Goal: Task Accomplishment & Management: Use online tool/utility

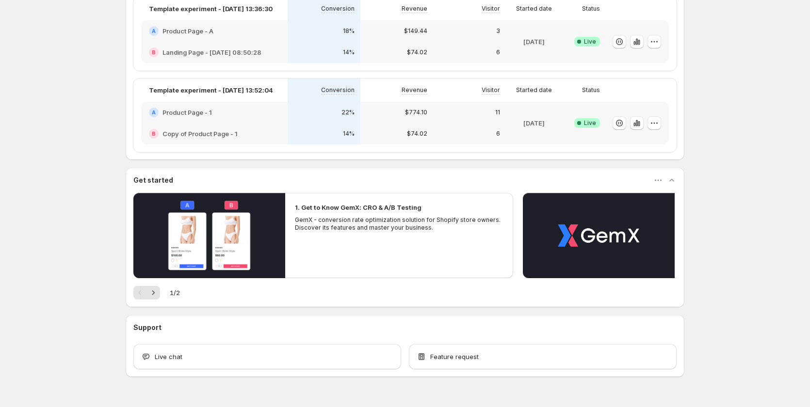
scroll to position [97, 0]
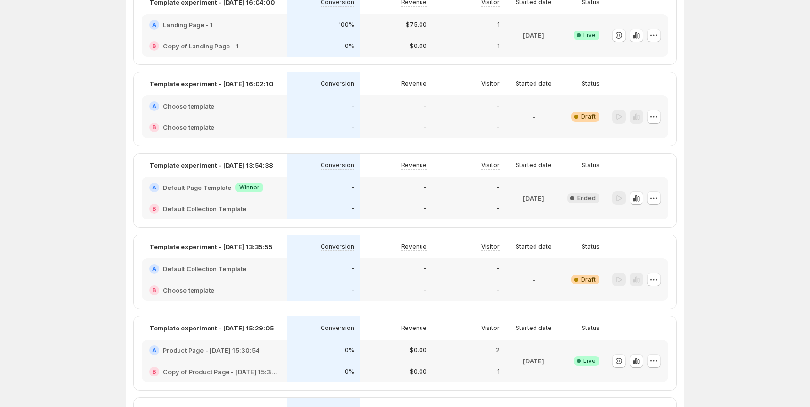
drag, startPoint x: 685, startPoint y: 136, endPoint x: 680, endPoint y: 136, distance: 5.3
click at [684, 136] on div "Template experiment - Aug 28, 16:04:00 Conversion Revenue Visitor Started date …" at bounding box center [405, 394] width 558 height 822
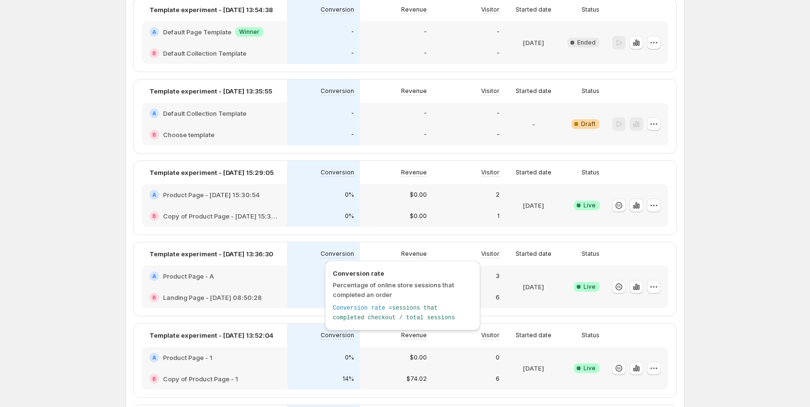
scroll to position [291, 0]
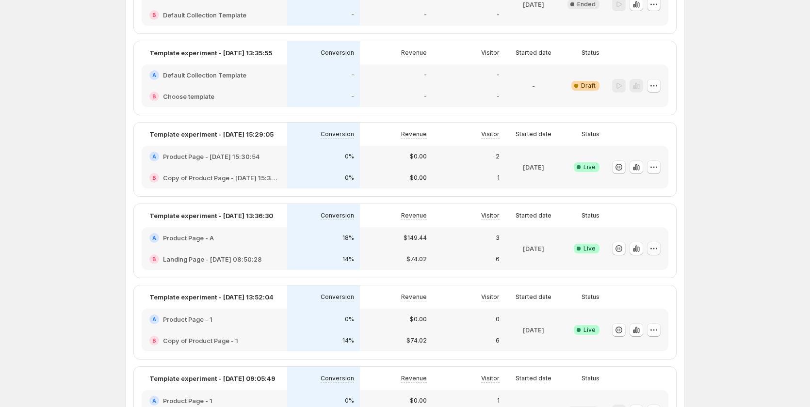
click at [659, 246] on icon "button" at bounding box center [654, 249] width 10 height 10
click at [710, 221] on div "Experiments. This page is ready Experiments Create new experiment Template Mult…" at bounding box center [405, 186] width 810 height 955
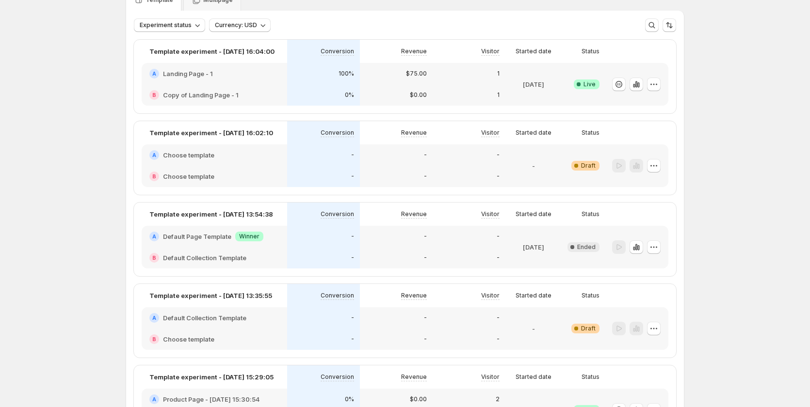
scroll to position [0, 0]
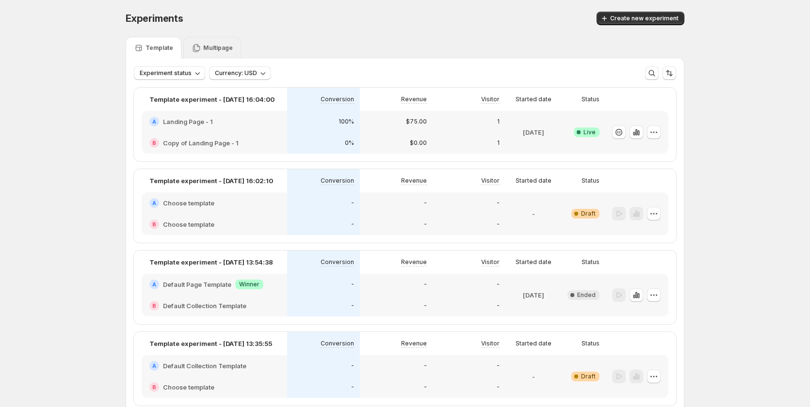
click at [224, 41] on div "Multipage" at bounding box center [212, 48] width 58 height 22
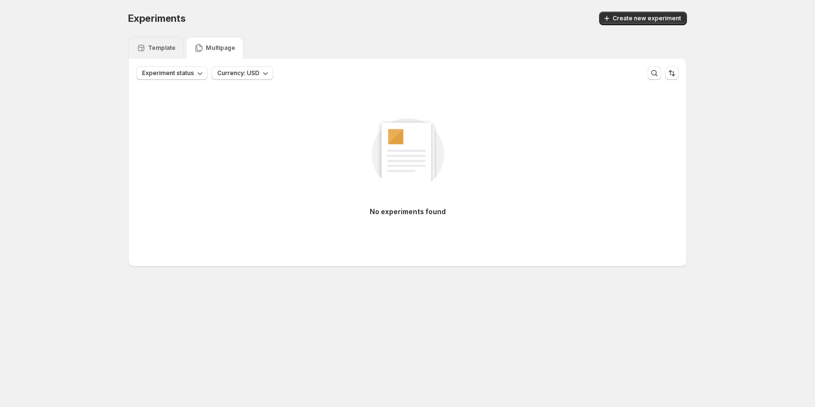
click at [162, 45] on p "Template" at bounding box center [162, 48] width 28 height 8
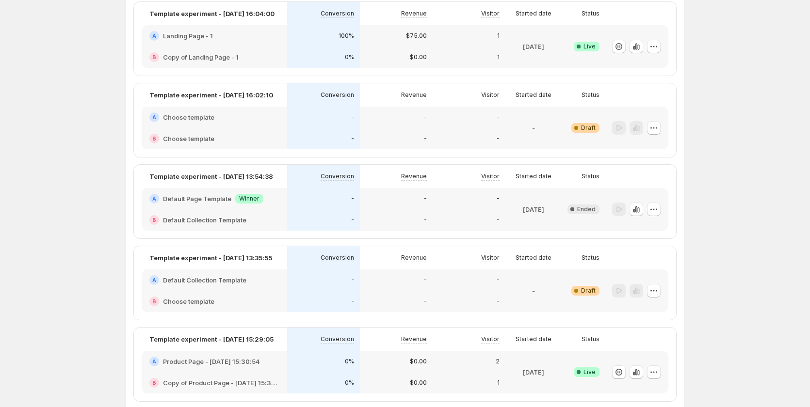
scroll to position [15, 0]
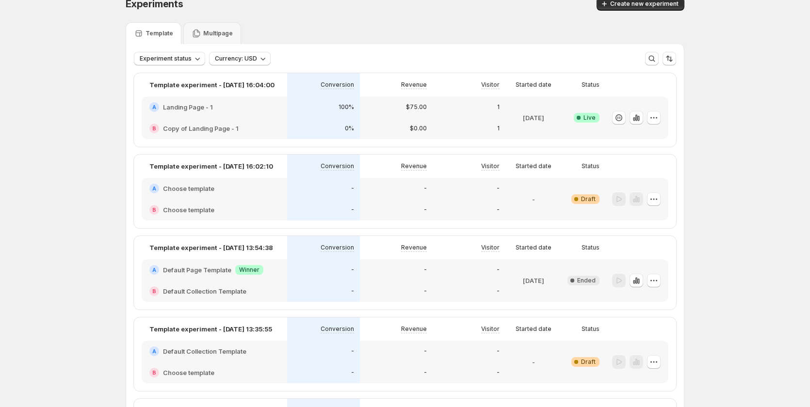
click at [523, 115] on p "[DATE]" at bounding box center [533, 118] width 21 height 10
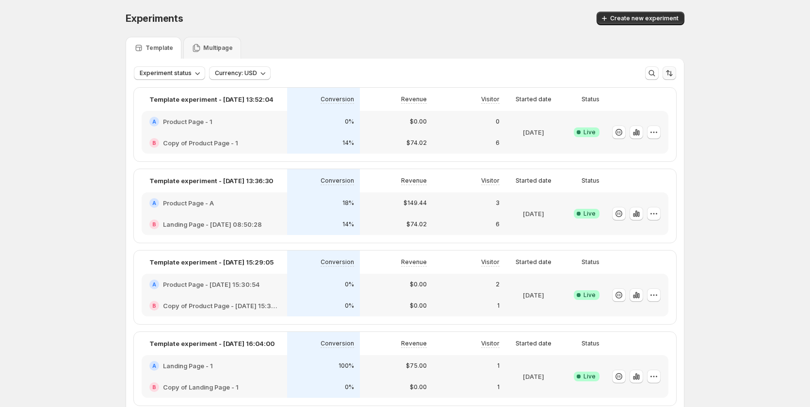
click at [670, 69] on icon "Sort the results" at bounding box center [669, 73] width 10 height 10
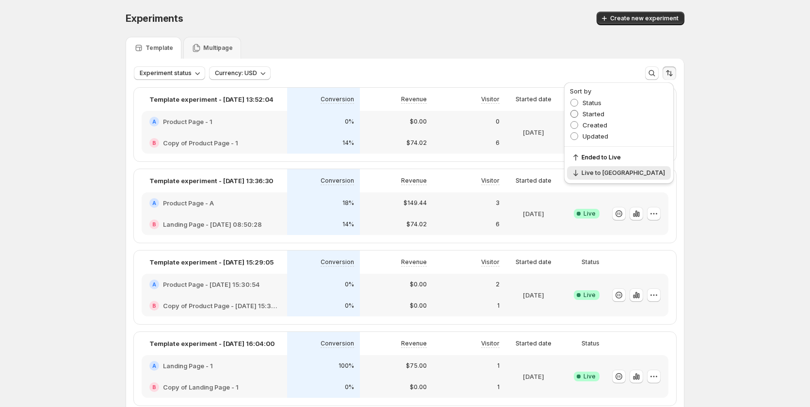
click at [604, 114] on span "Started" at bounding box center [593, 114] width 22 height 8
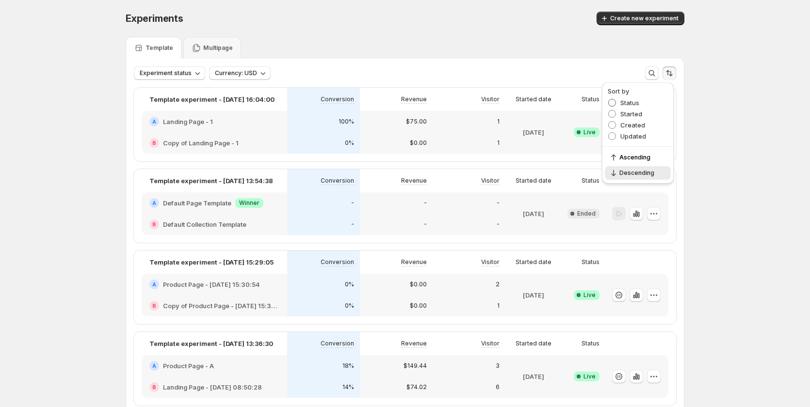
click at [627, 102] on span "Status" at bounding box center [629, 103] width 19 height 8
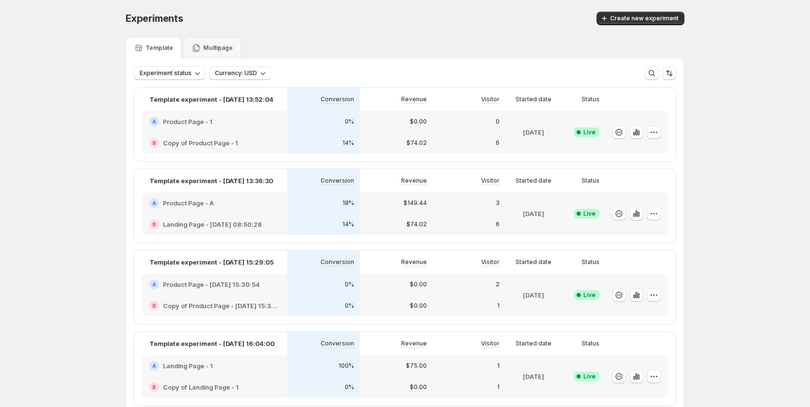
click at [462, 216] on div "6" at bounding box center [469, 224] width 73 height 21
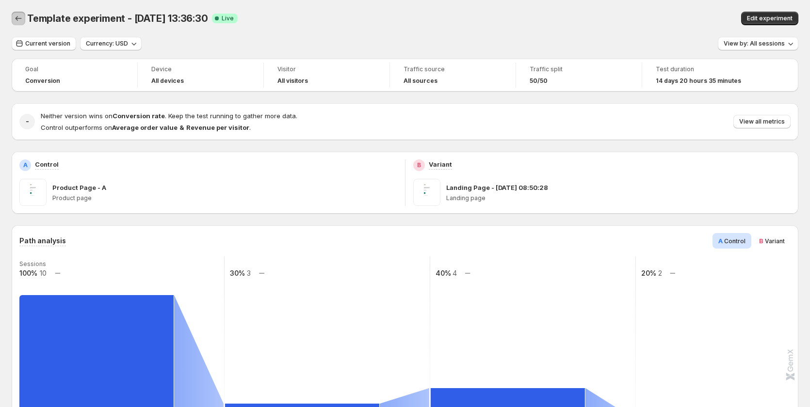
click at [18, 18] on icon "Back" at bounding box center [19, 19] width 10 height 10
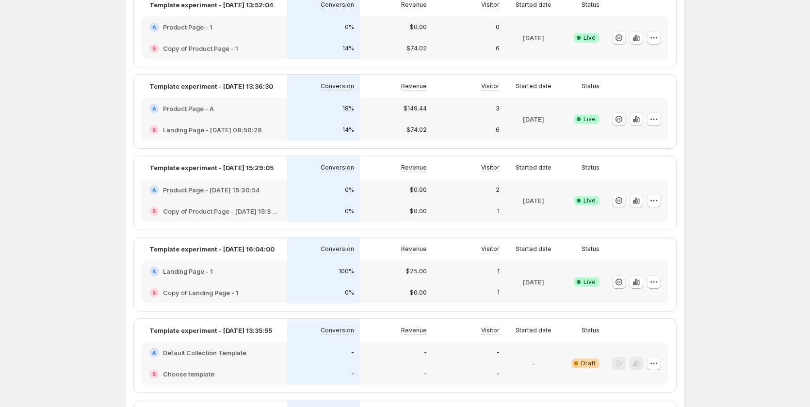
scroll to position [97, 0]
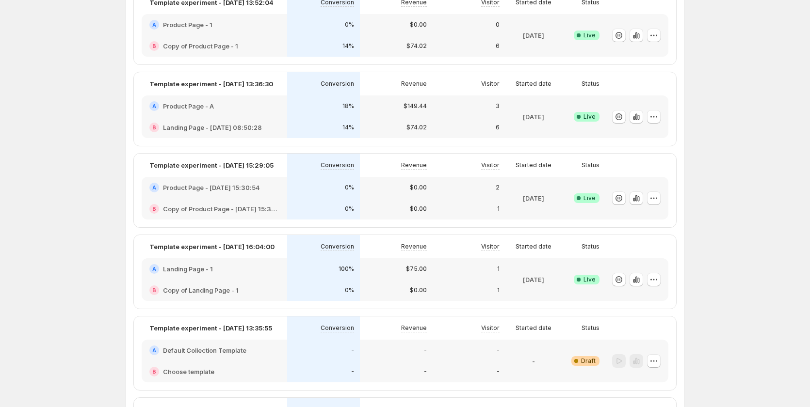
click at [379, 265] on div "$75.00" at bounding box center [396, 269] width 61 height 10
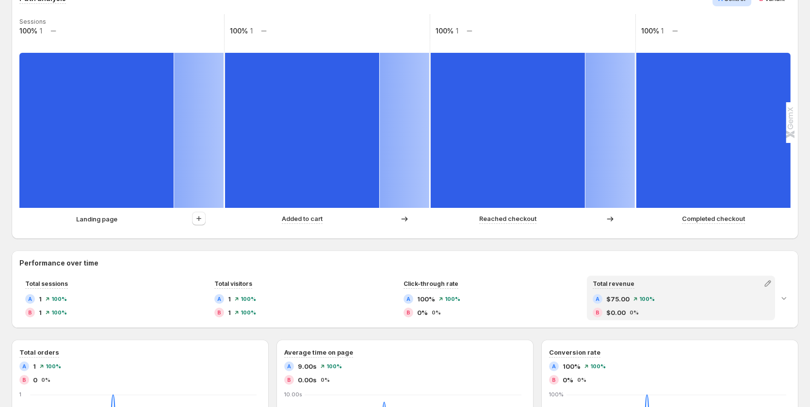
scroll to position [48, 0]
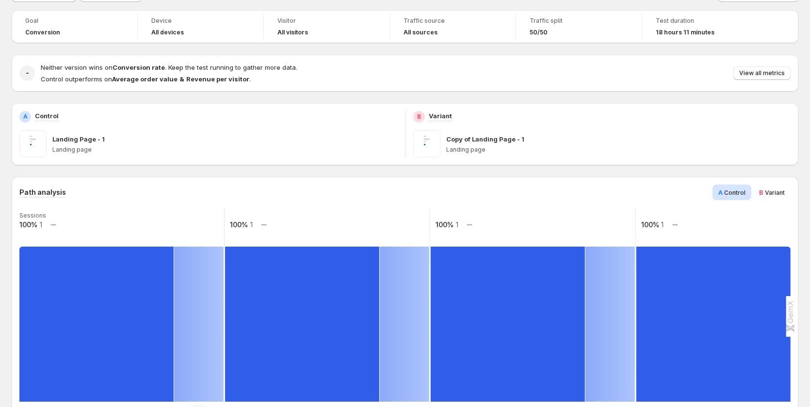
click at [763, 190] on span "B" at bounding box center [761, 193] width 4 height 8
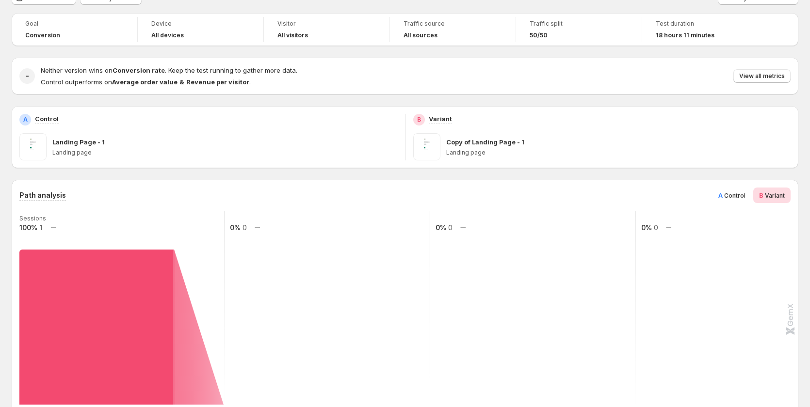
scroll to position [0, 0]
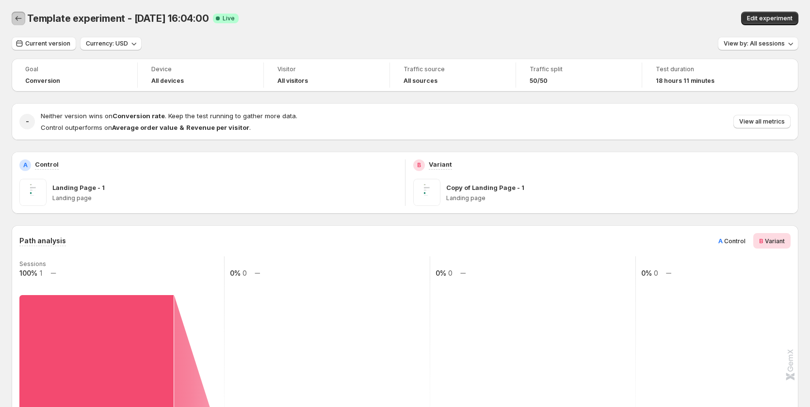
click at [21, 13] on button "Back" at bounding box center [19, 19] width 14 height 14
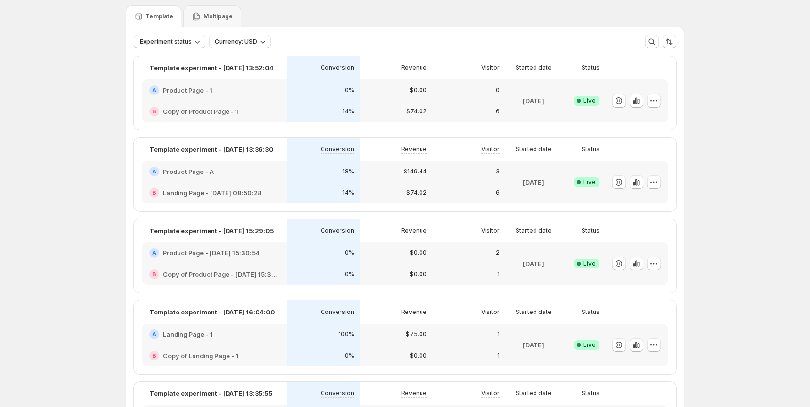
scroll to position [48, 0]
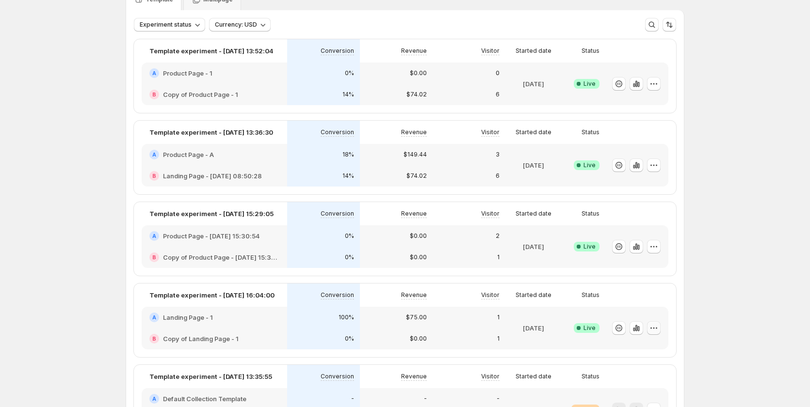
click at [651, 327] on button "button" at bounding box center [654, 328] width 14 height 14
click at [630, 251] on span "Edit" at bounding box center [664, 251] width 101 height 10
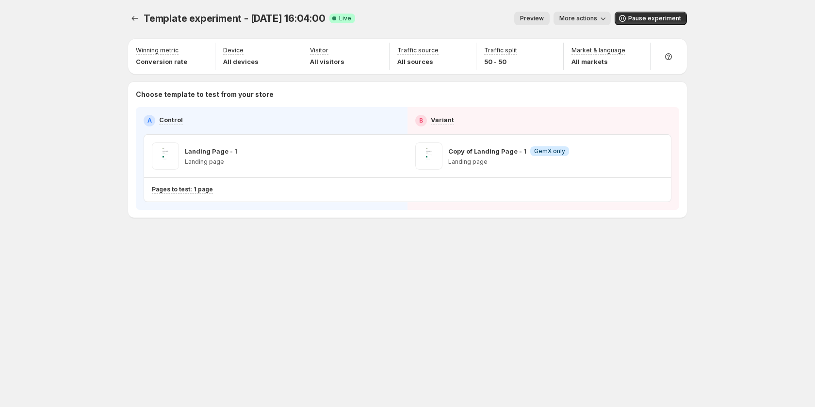
click at [582, 15] on button "More actions" at bounding box center [581, 19] width 57 height 14
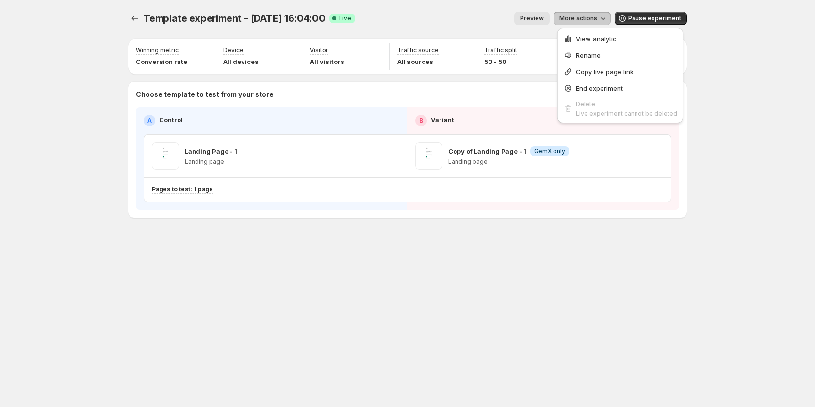
click at [285, 247] on div "Template experiment - Aug 28, 16:04:00. This page is ready Template experiment …" at bounding box center [407, 135] width 582 height 270
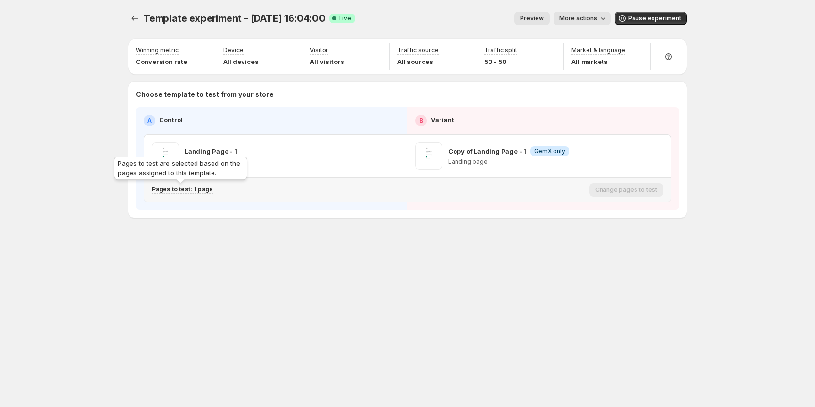
click at [208, 190] on p "Pages to test: 1 page" at bounding box center [182, 190] width 61 height 8
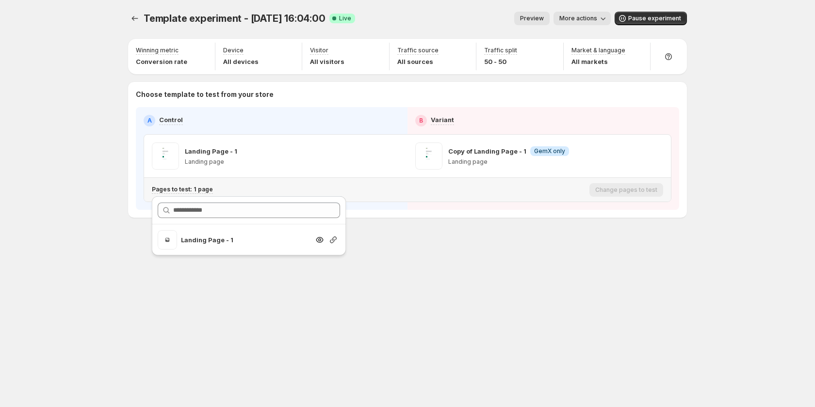
click at [331, 241] on icon "button" at bounding box center [333, 240] width 10 height 10
drag, startPoint x: 114, startPoint y: 270, endPoint x: 112, endPoint y: 265, distance: 5.1
click at [114, 270] on div "Template experiment - Aug 28, 16:04:00. This page is ready Template experiment …" at bounding box center [407, 203] width 815 height 407
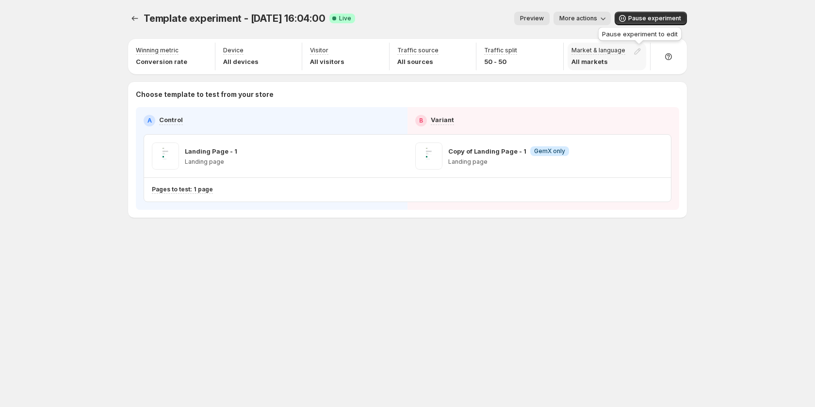
click at [636, 50] on div at bounding box center [639, 54] width 14 height 14
click at [308, 331] on div "Template experiment - Aug 28, 16:04:00. This page is ready Template experiment …" at bounding box center [407, 203] width 582 height 407
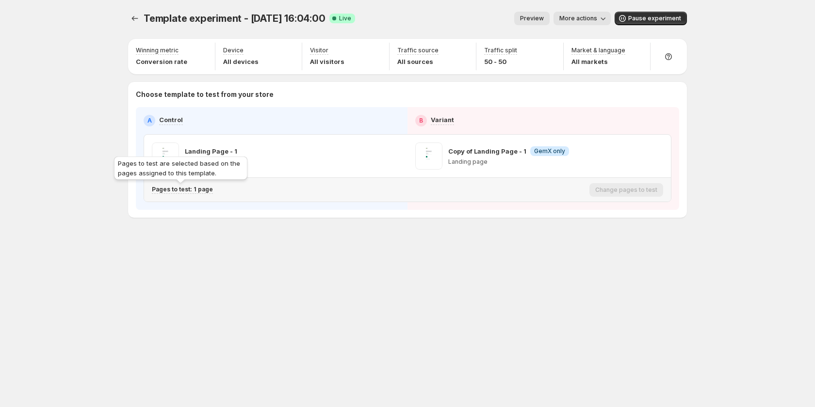
click at [207, 191] on p "Pages to test: 1 page" at bounding box center [182, 190] width 61 height 8
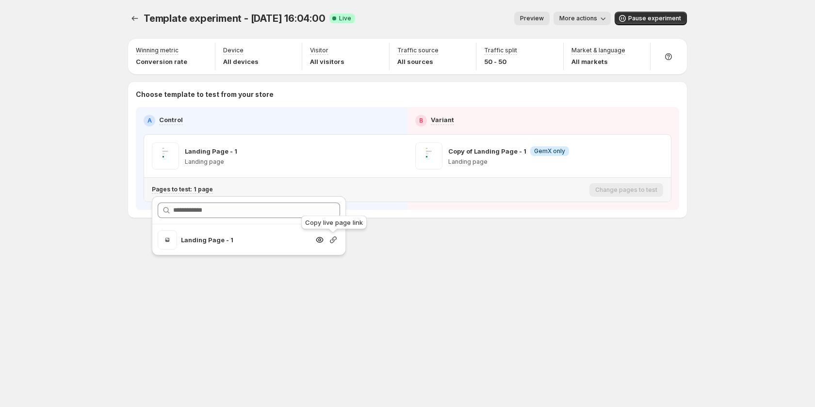
click at [332, 241] on icon "button" at bounding box center [333, 240] width 10 height 10
click at [524, 312] on div "Template experiment - Aug 28, 16:04:00. This page is ready Template experiment …" at bounding box center [407, 203] width 582 height 407
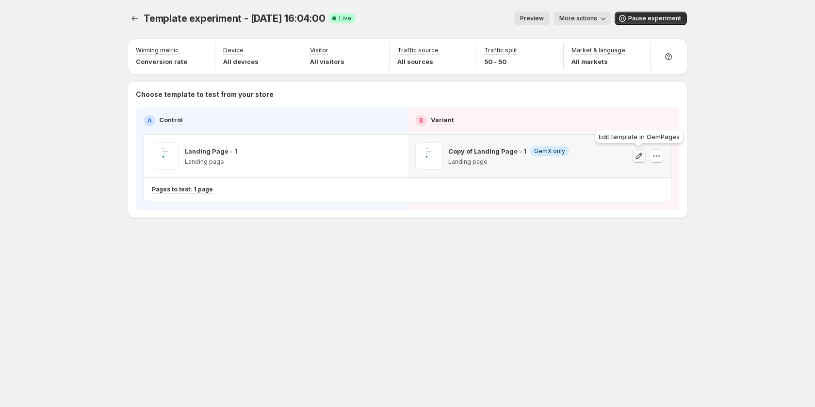
click at [637, 155] on icon "button" at bounding box center [639, 156] width 10 height 10
click at [655, 154] on icon "button" at bounding box center [656, 156] width 10 height 10
click at [541, 317] on div "Template experiment - Aug 28, 16:04:00. This page is ready Template experiment …" at bounding box center [407, 203] width 582 height 407
click at [131, 21] on icon "Experiments" at bounding box center [135, 19] width 10 height 10
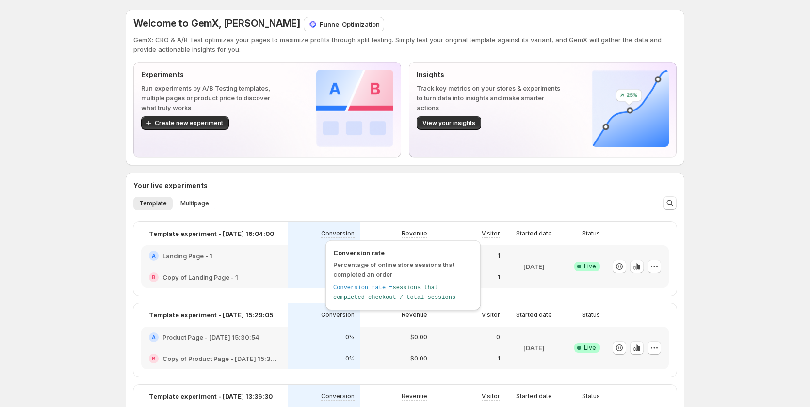
scroll to position [97, 0]
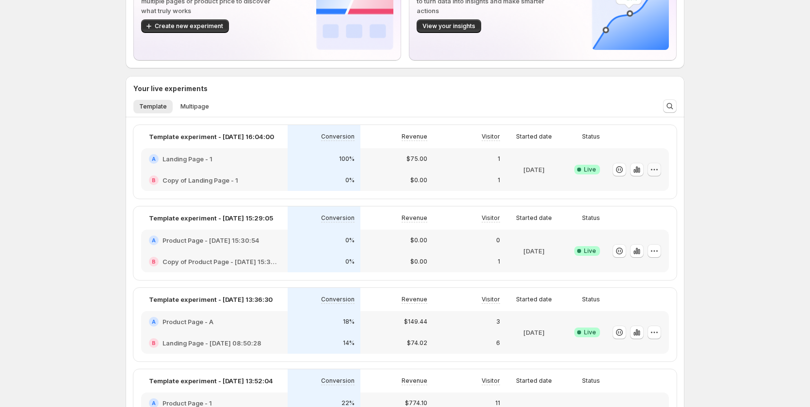
click at [656, 167] on icon "button" at bounding box center [654, 170] width 10 height 10
click at [624, 192] on span "Edit" at bounding box center [620, 190] width 11 height 8
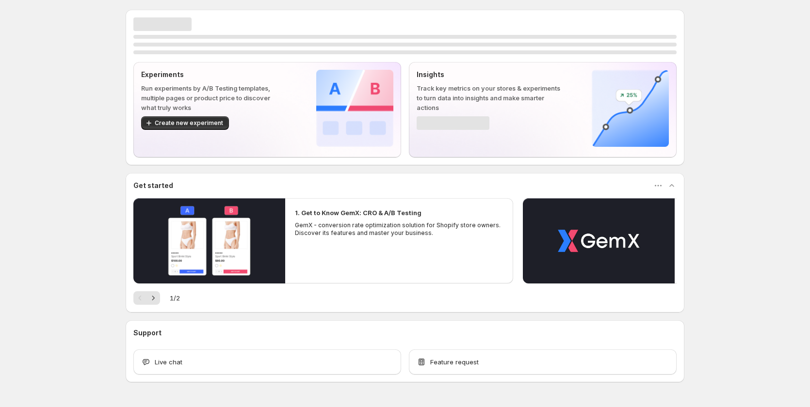
scroll to position [28, 0]
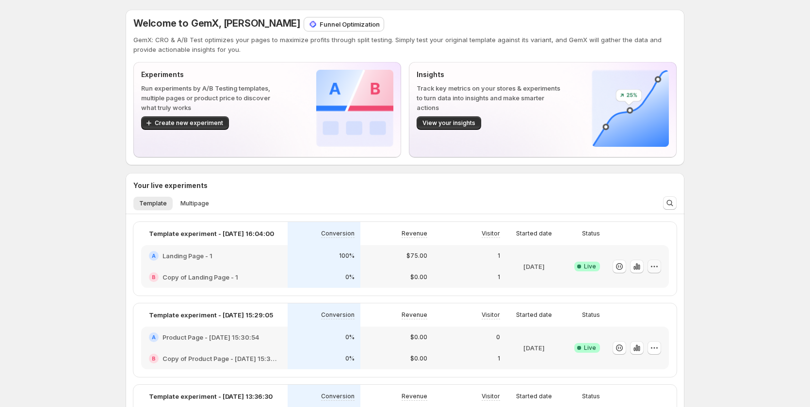
click at [651, 264] on button "button" at bounding box center [654, 267] width 14 height 14
click at [636, 282] on span "Edit" at bounding box center [665, 287] width 101 height 10
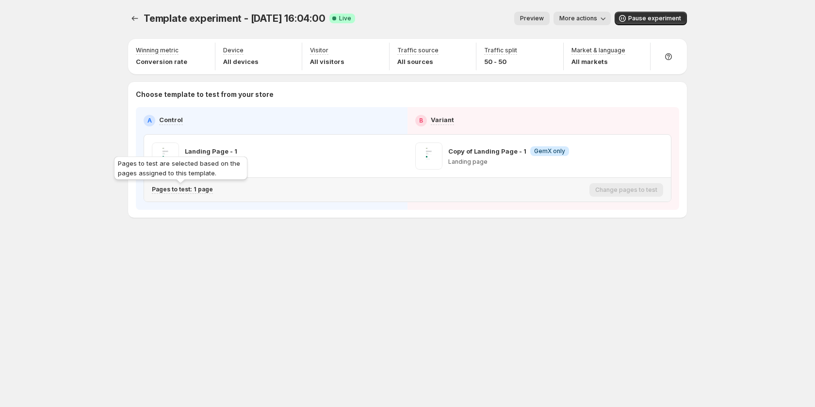
click at [203, 190] on p "Pages to test: 1 page" at bounding box center [182, 190] width 61 height 8
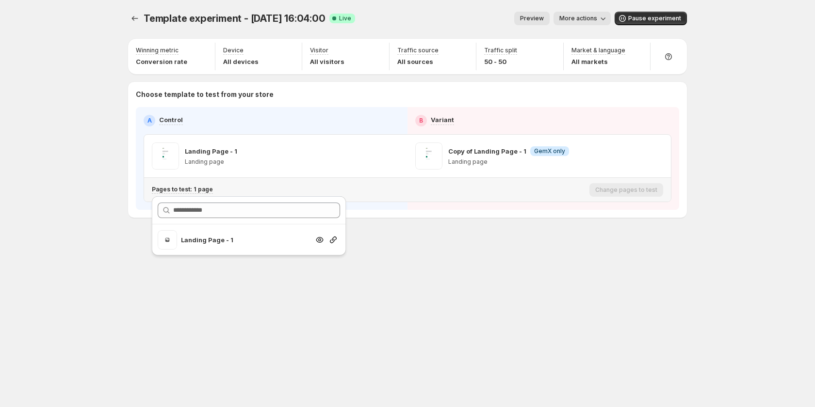
click at [328, 239] on div at bounding box center [333, 240] width 14 height 10
click at [329, 239] on icon "button" at bounding box center [333, 240] width 10 height 10
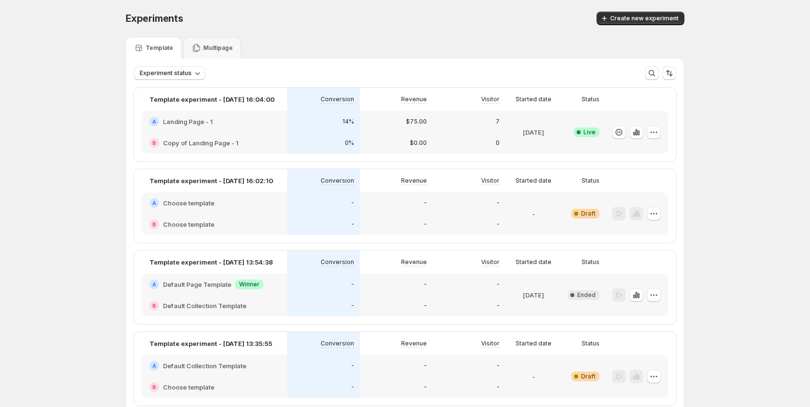
click at [267, 137] on div "B Copy of Landing Page - 1" at bounding box center [214, 142] width 145 height 21
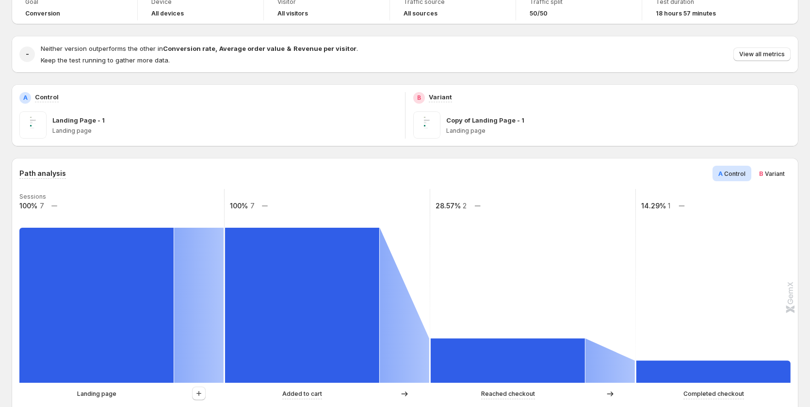
scroll to position [242, 0]
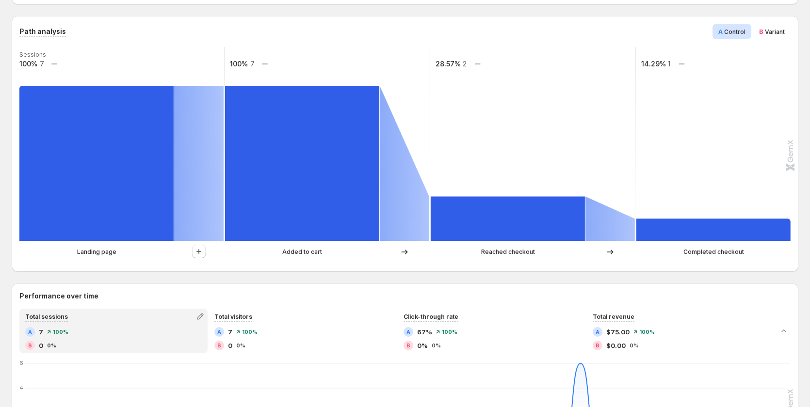
click at [781, 31] on span "Variant" at bounding box center [775, 31] width 20 height 7
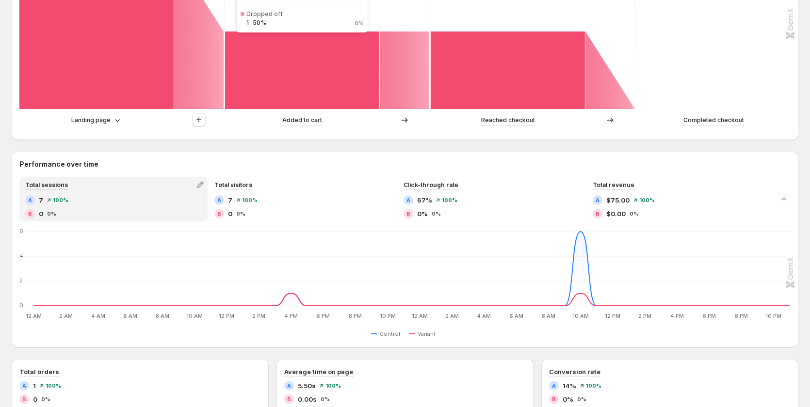
scroll to position [388, 0]
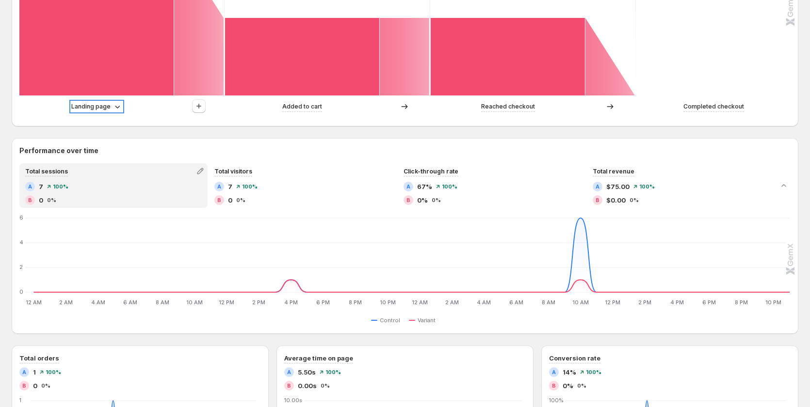
click at [108, 106] on p "Landing page" at bounding box center [90, 107] width 39 height 10
click at [103, 108] on p "Landing page" at bounding box center [90, 107] width 39 height 10
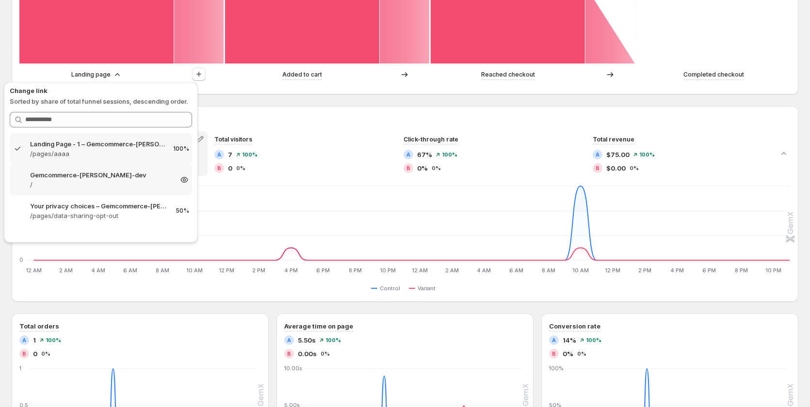
scroll to position [436, 0]
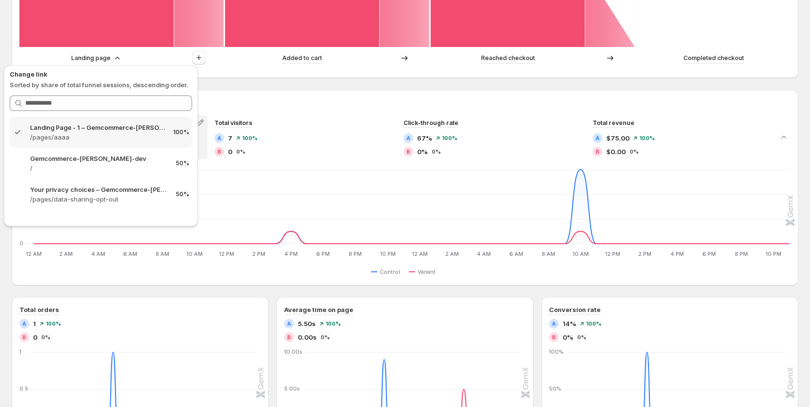
click at [234, 69] on div "Landing page Added to cart Reached checkout Completed checkout" at bounding box center [403, 60] width 769 height 19
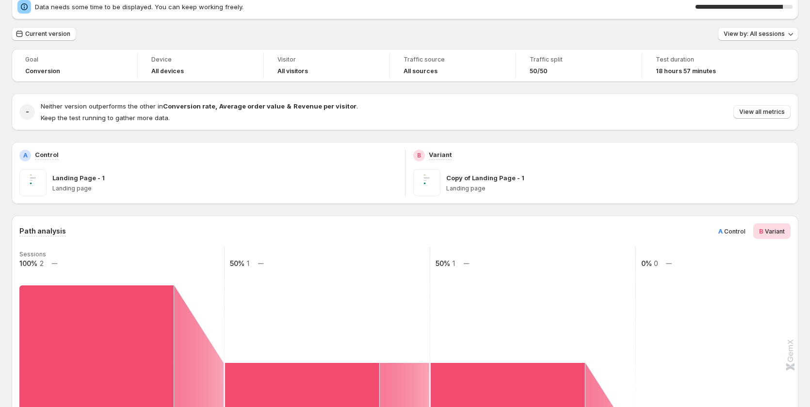
scroll to position [97, 0]
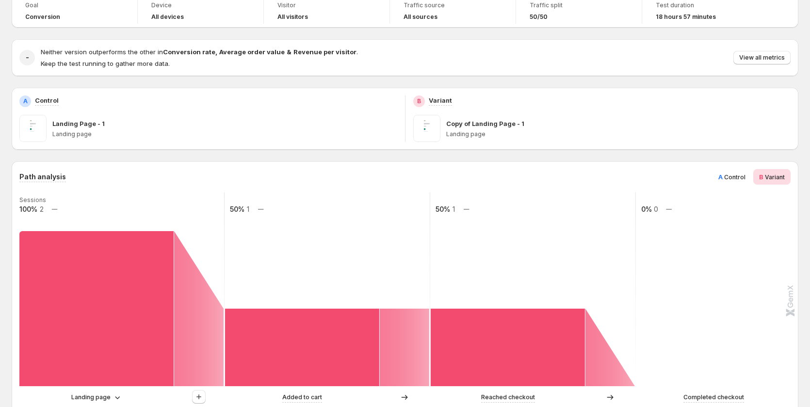
click at [742, 176] on span "Control" at bounding box center [734, 177] width 21 height 7
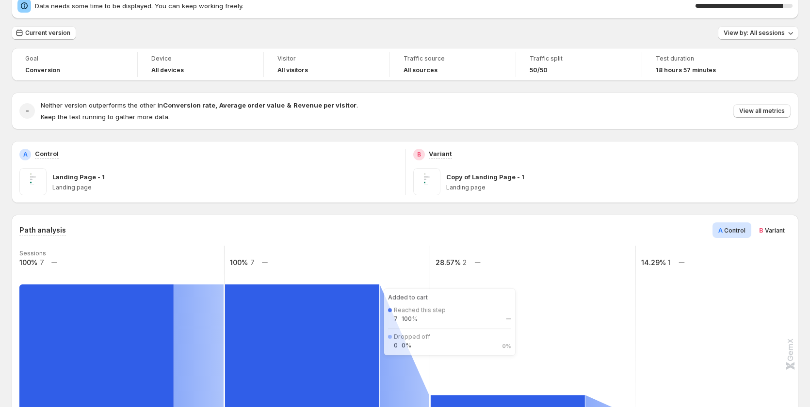
scroll to position [0, 0]
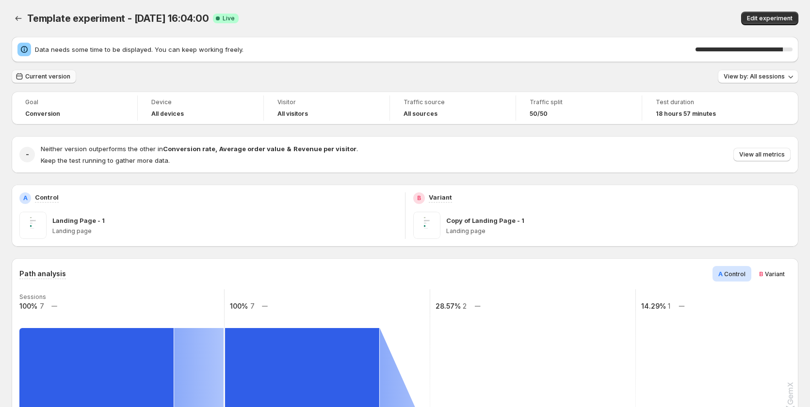
click at [40, 77] on span "Current version" at bounding box center [47, 77] width 45 height 8
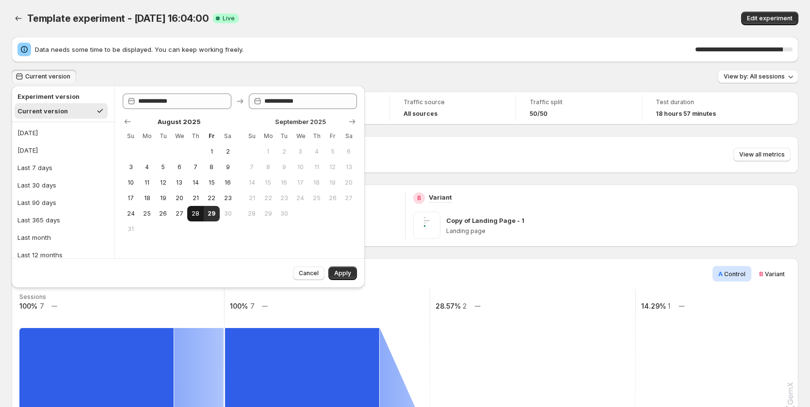
click at [195, 212] on span "28" at bounding box center [195, 214] width 8 height 8
click at [219, 213] on button "29" at bounding box center [212, 214] width 16 height 16
type input "**********"
click at [345, 273] on span "Apply" at bounding box center [342, 274] width 17 height 8
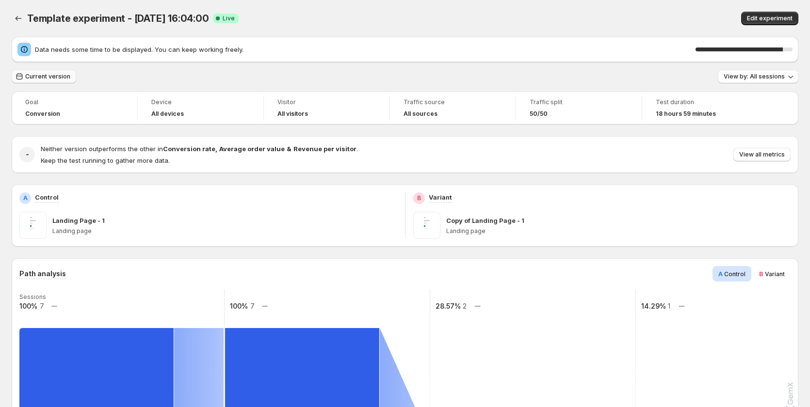
click at [37, 78] on span "Current version" at bounding box center [47, 77] width 45 height 8
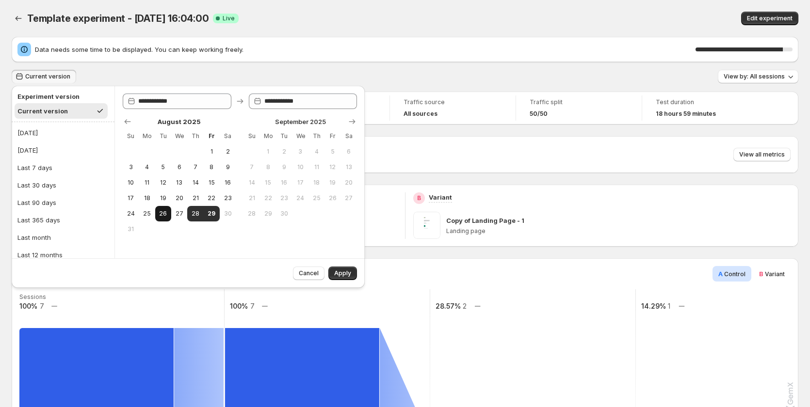
click at [163, 214] on span "26" at bounding box center [163, 214] width 8 height 8
type input "**********"
click at [219, 215] on button "29" at bounding box center [212, 214] width 16 height 16
type input "**********"
click at [346, 270] on span "Apply" at bounding box center [342, 274] width 17 height 8
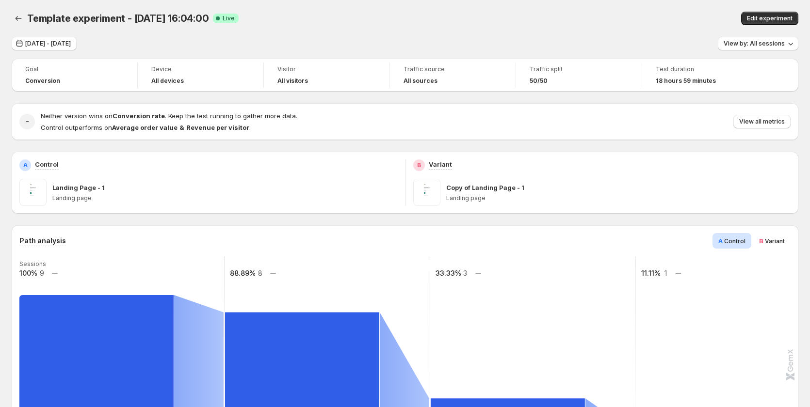
click at [691, 192] on div "Copy of Landing Page - 1" at bounding box center [618, 188] width 345 height 10
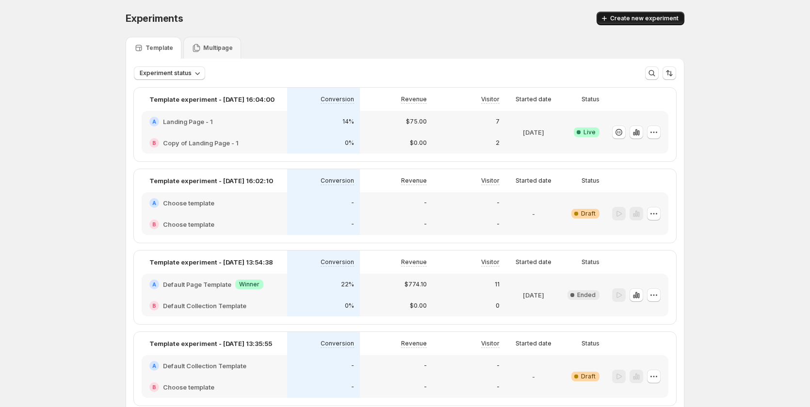
click at [621, 20] on span "Create new experiment" at bounding box center [644, 19] width 68 height 8
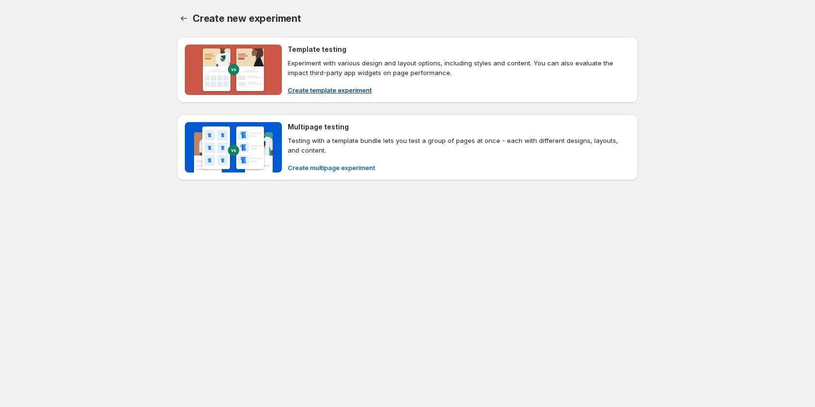
click at [328, 90] on span "Create template experiment" at bounding box center [330, 90] width 84 height 10
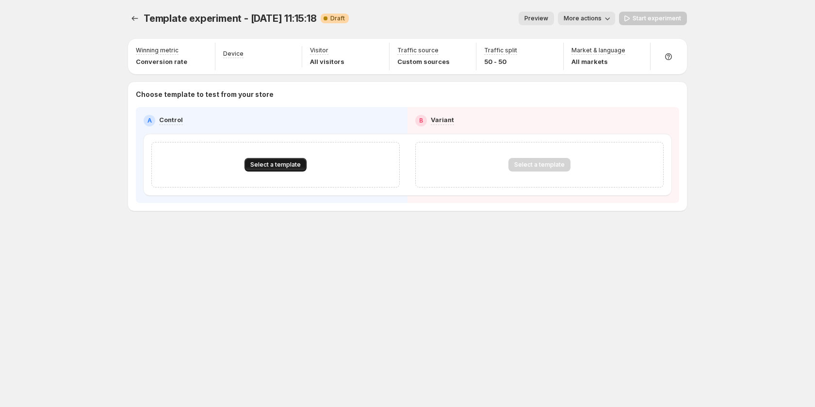
click at [266, 167] on span "Select a template" at bounding box center [275, 165] width 50 height 8
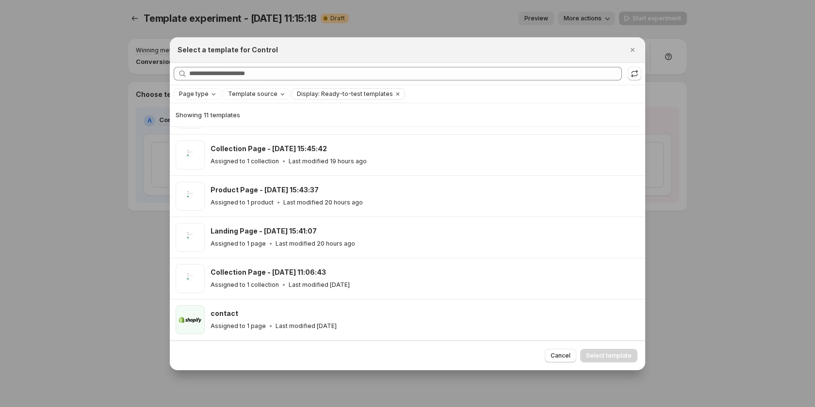
scroll to position [46, 0]
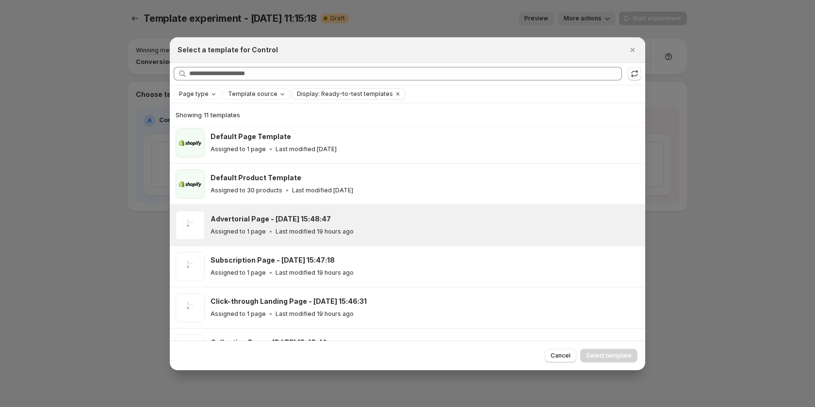
click at [328, 231] on p "Last modified 19 hours ago" at bounding box center [314, 232] width 78 height 8
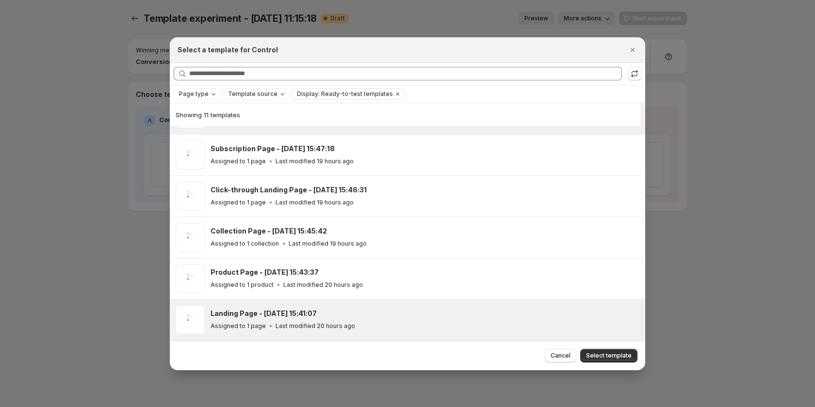
scroll to position [143, 0]
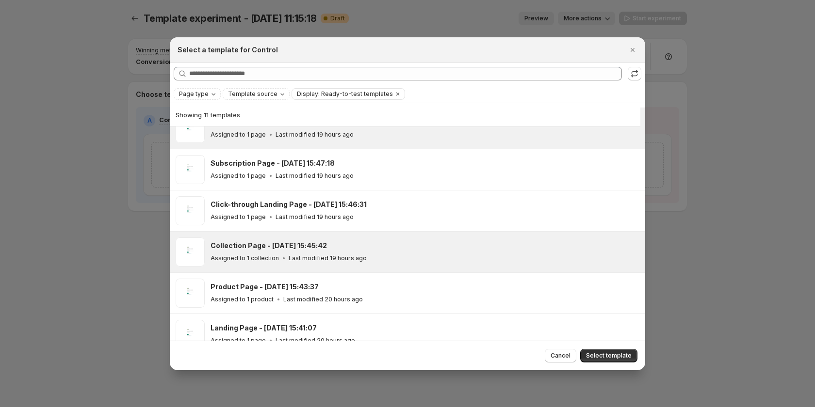
click at [378, 268] on div "Collection Page - Aug 28, 15:45:42 Assigned to 1 collection Last modified 19 ho…" at bounding box center [407, 252] width 475 height 41
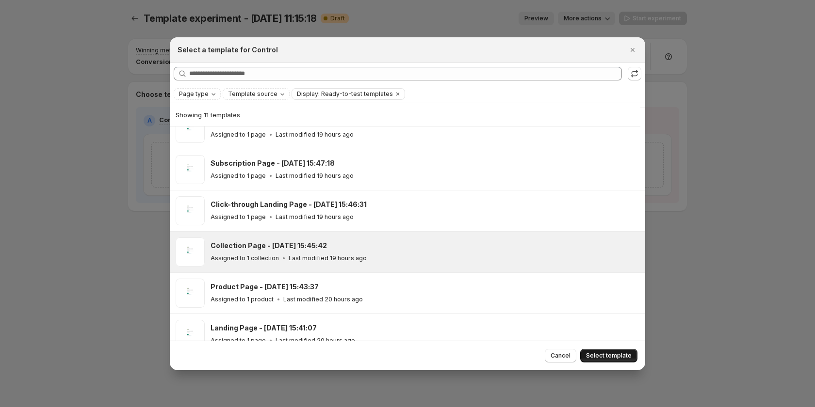
click at [599, 353] on span "Select template" at bounding box center [609, 356] width 46 height 8
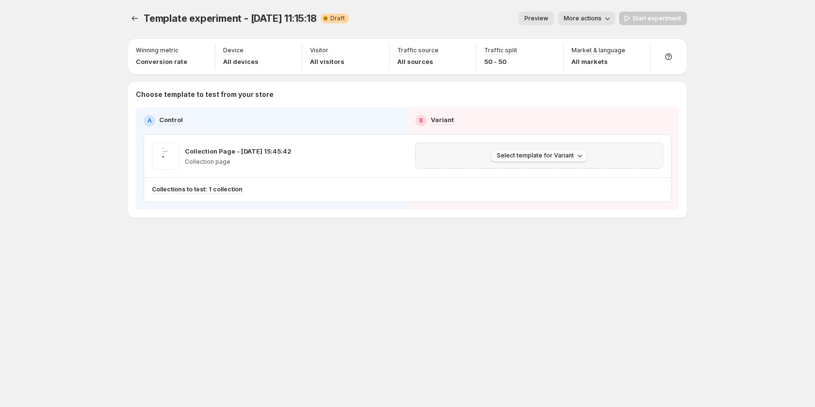
click at [548, 154] on span "Select template for Variant" at bounding box center [535, 156] width 77 height 8
click at [530, 178] on span "Select an existing template" at bounding box center [532, 176] width 82 height 8
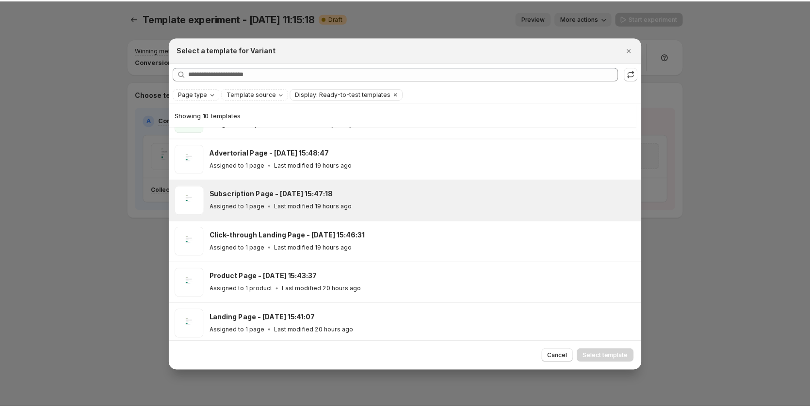
scroll to position [101, 0]
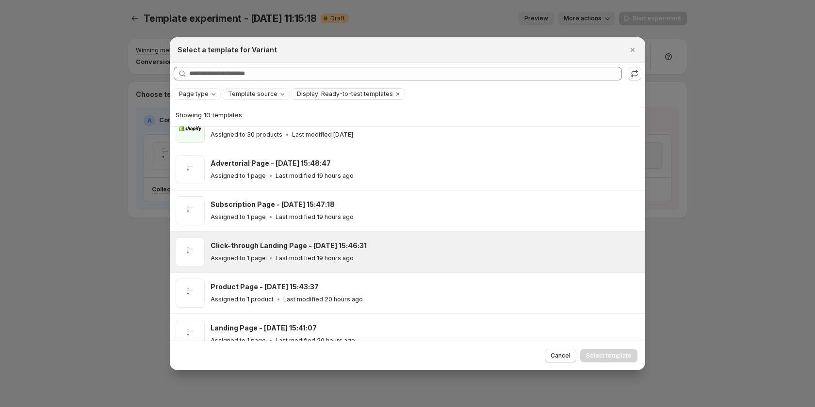
click at [428, 256] on div "Assigned to 1 page Last modified 19 hours ago" at bounding box center [423, 259] width 426 height 10
click at [624, 357] on span "Select template" at bounding box center [609, 356] width 46 height 8
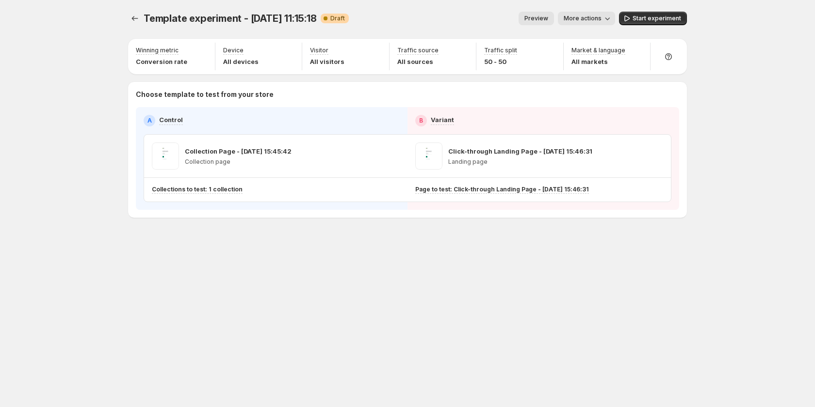
click at [542, 20] on span "Preview" at bounding box center [536, 19] width 24 height 8
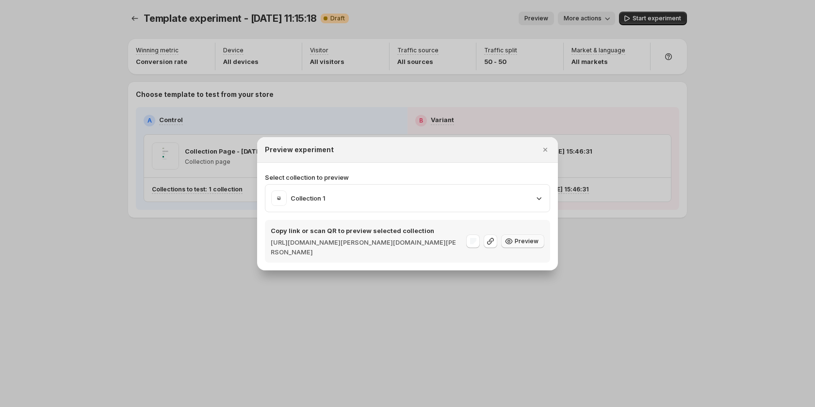
click at [521, 243] on span "Preview" at bounding box center [526, 242] width 24 height 8
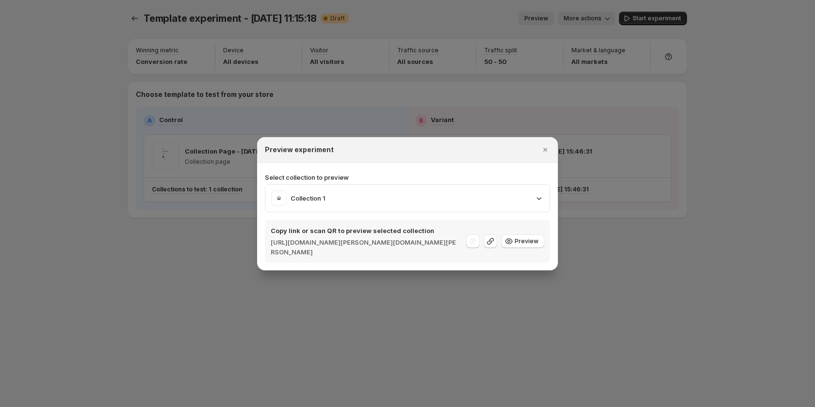
click at [345, 311] on div at bounding box center [407, 203] width 815 height 407
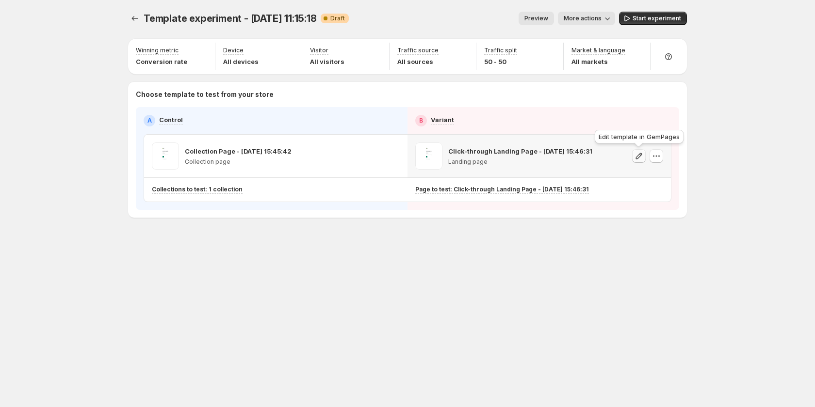
click at [639, 156] on icon "button" at bounding box center [639, 156] width 10 height 10
click at [583, 18] on span "More actions" at bounding box center [582, 19] width 38 height 8
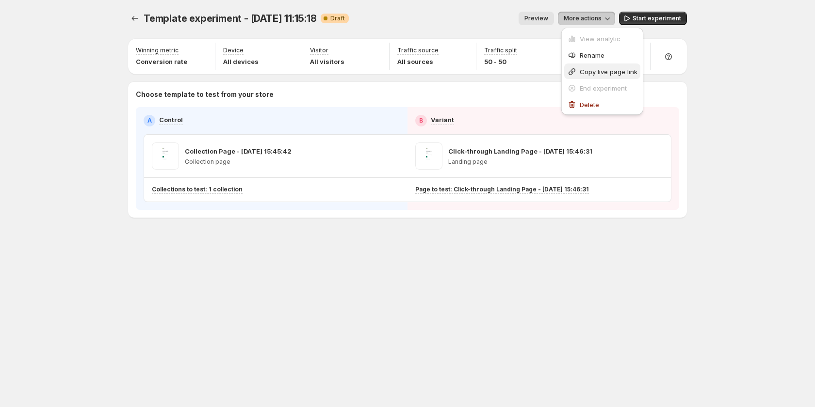
click at [606, 71] on span "Copy live page link" at bounding box center [608, 72] width 58 height 8
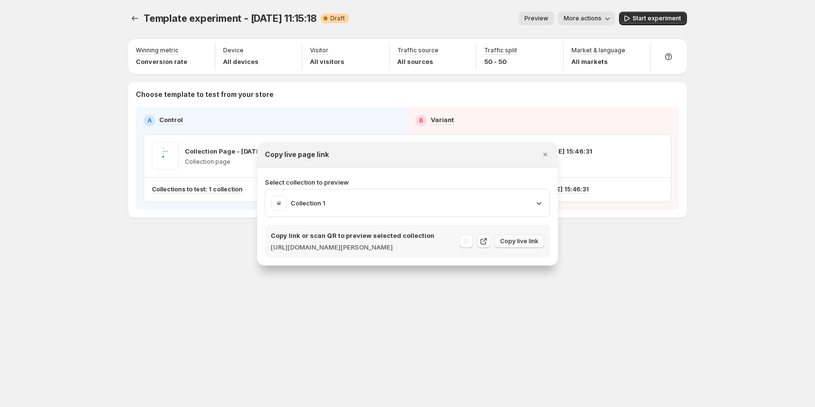
click at [528, 242] on span "Copy live link" at bounding box center [519, 242] width 38 height 8
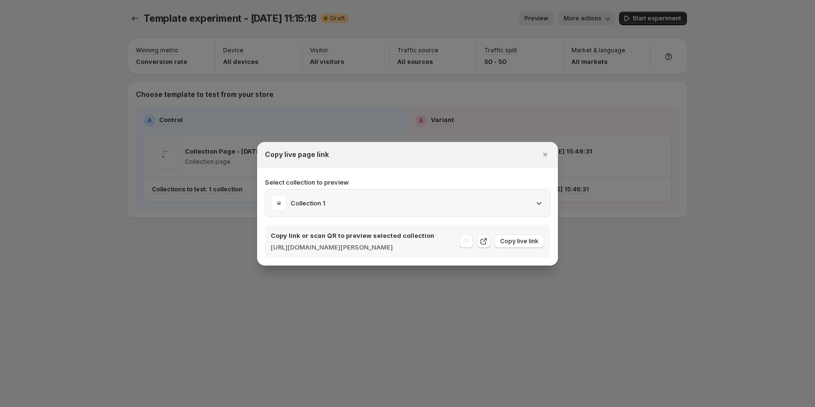
click at [532, 197] on div "Collection 1" at bounding box center [407, 203] width 273 height 16
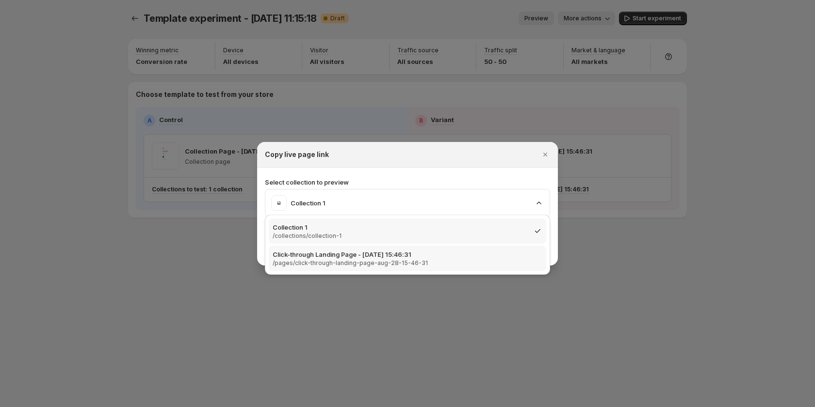
click at [470, 250] on div "Click-through Landing Page - Aug 28, 15:46:31 /pages/click-through-landing-page…" at bounding box center [408, 258] width 270 height 17
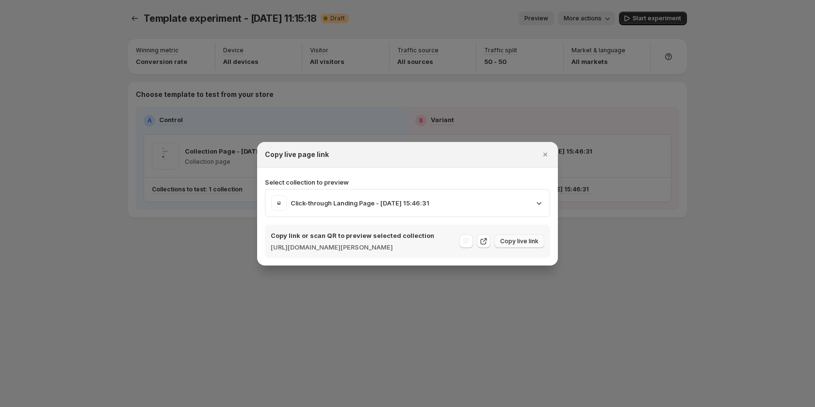
click at [528, 242] on span "Copy live link" at bounding box center [519, 242] width 38 height 8
click at [244, 237] on div at bounding box center [407, 203] width 815 height 407
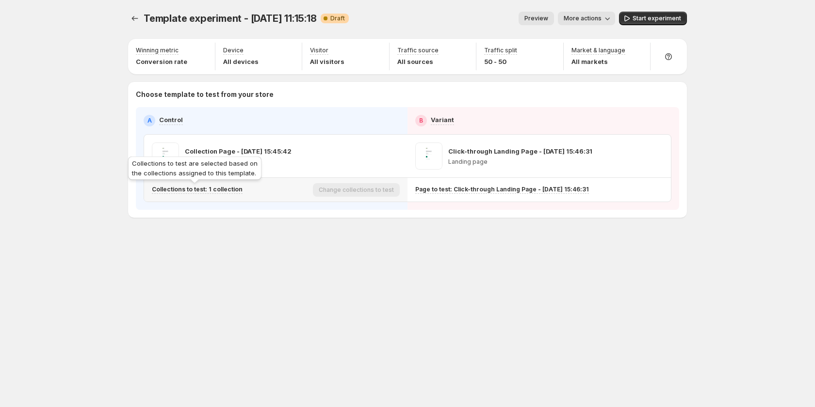
click at [225, 191] on p "Collections to test: 1 collection" at bounding box center [197, 190] width 91 height 8
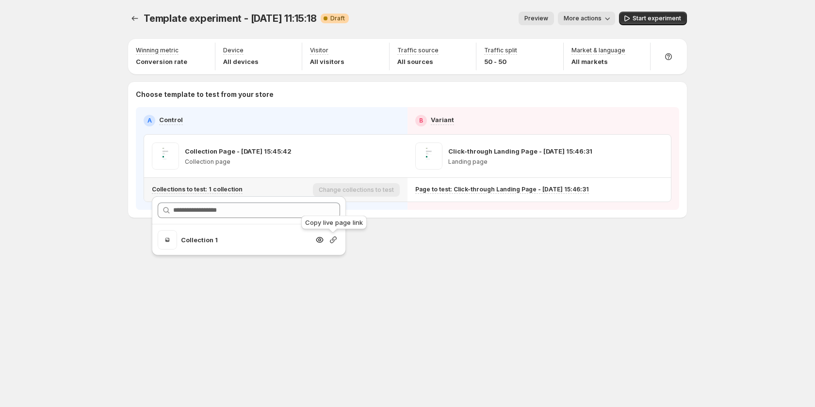
click at [330, 239] on icon "button" at bounding box center [333, 240] width 10 height 10
click at [335, 240] on icon "button" at bounding box center [333, 240] width 10 height 10
click at [579, 17] on span "More actions" at bounding box center [582, 19] width 38 height 8
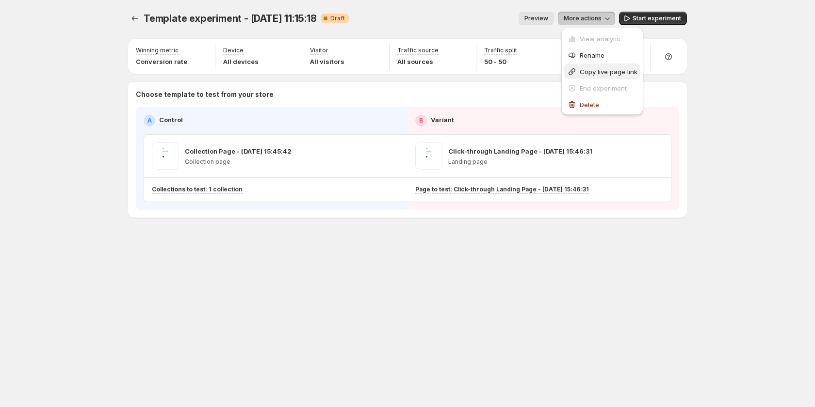
click at [589, 68] on span "Copy live page link" at bounding box center [608, 72] width 58 height 8
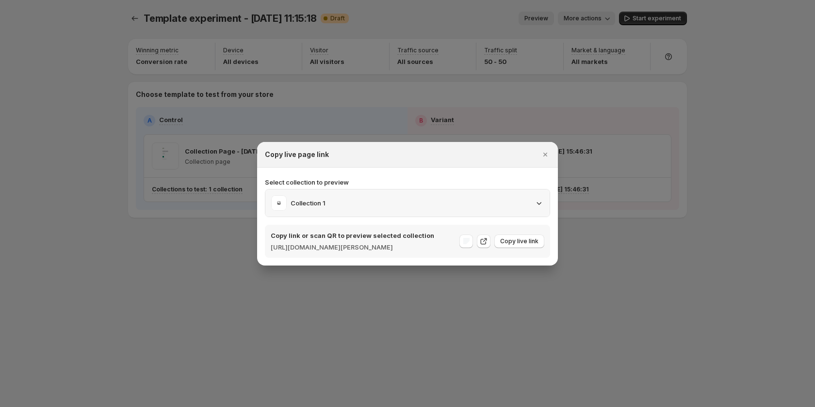
click at [476, 199] on div "Collection 1" at bounding box center [407, 203] width 273 height 16
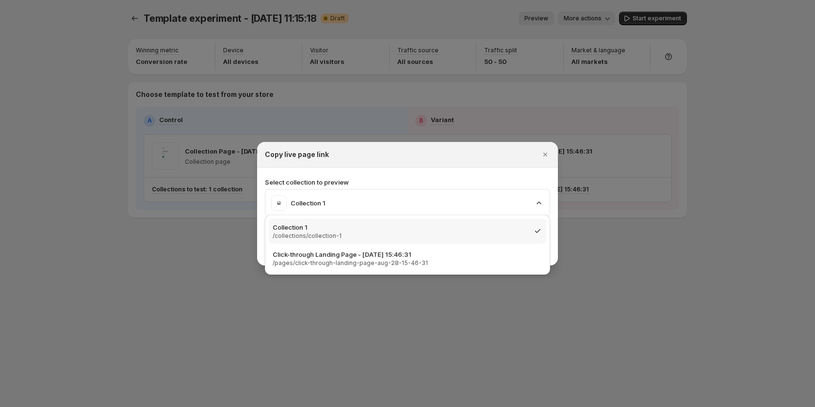
click at [446, 177] on p "Select collection to preview" at bounding box center [407, 182] width 285 height 10
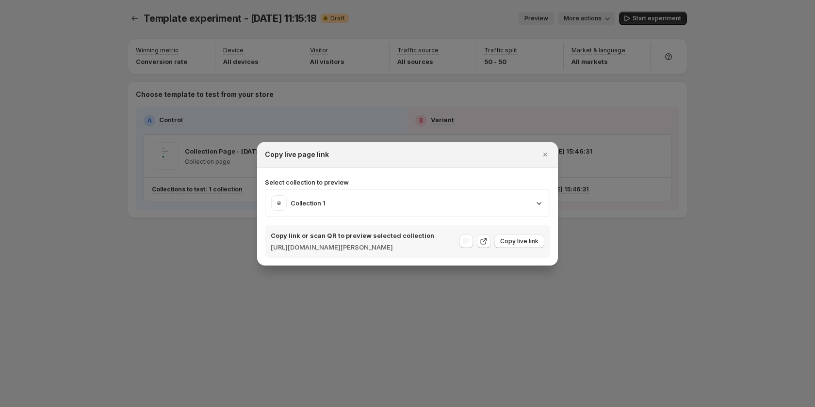
click at [473, 176] on div "Select collection to preview Collection 1 Copy link or scan QR to preview selec…" at bounding box center [407, 217] width 285 height 82
click at [540, 148] on button "Close" at bounding box center [545, 155] width 14 height 14
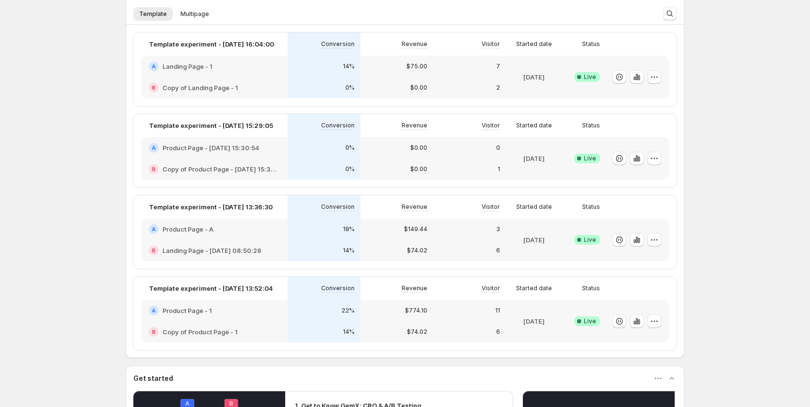
scroll to position [242, 0]
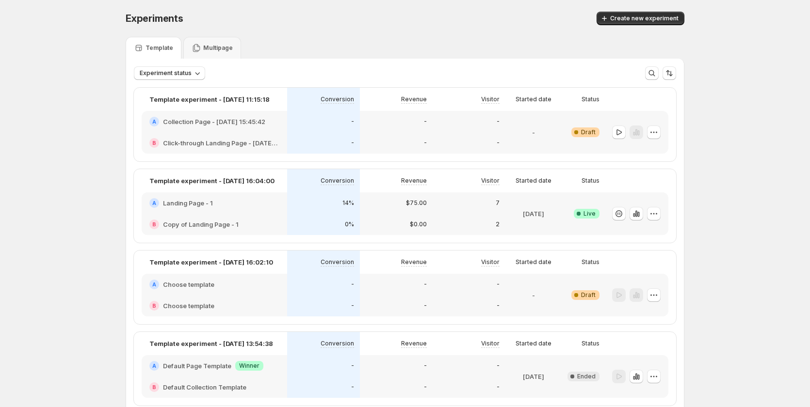
click at [331, 133] on div "-" at bounding box center [323, 142] width 73 height 21
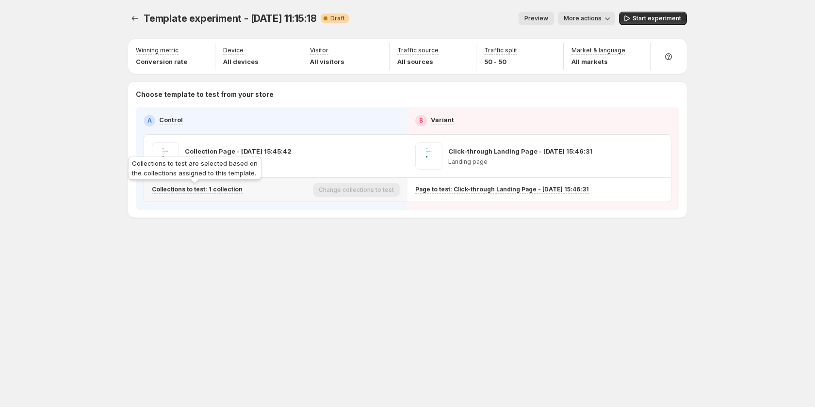
click at [226, 189] on p "Collections to test: 1 collection" at bounding box center [197, 190] width 91 height 8
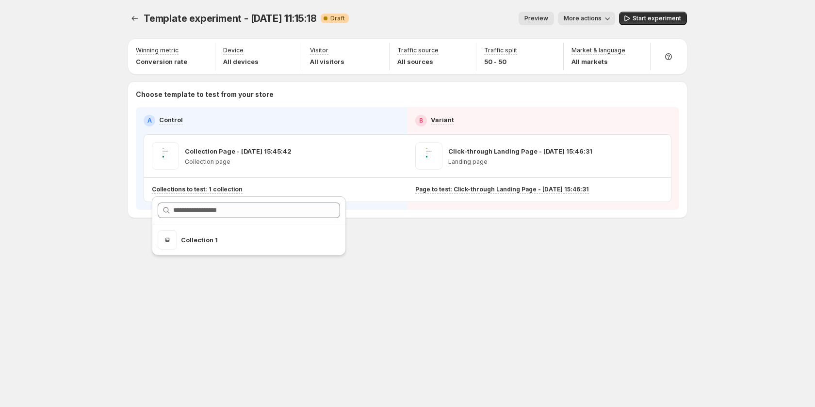
click at [610, 22] on icon "button" at bounding box center [607, 19] width 10 height 10
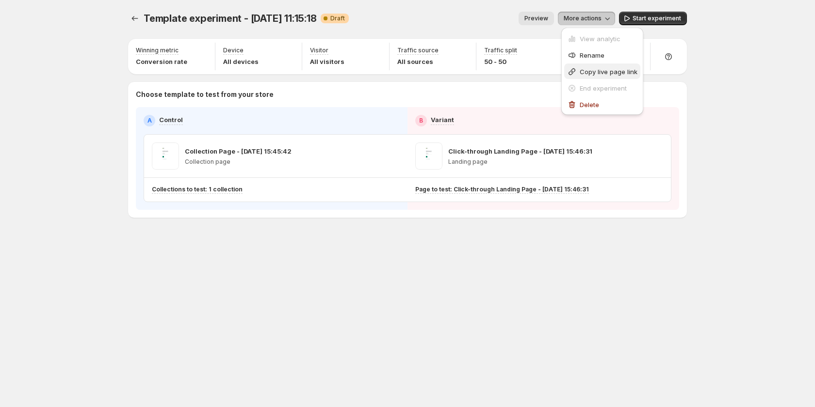
click at [612, 72] on span "Copy live page link" at bounding box center [608, 72] width 58 height 8
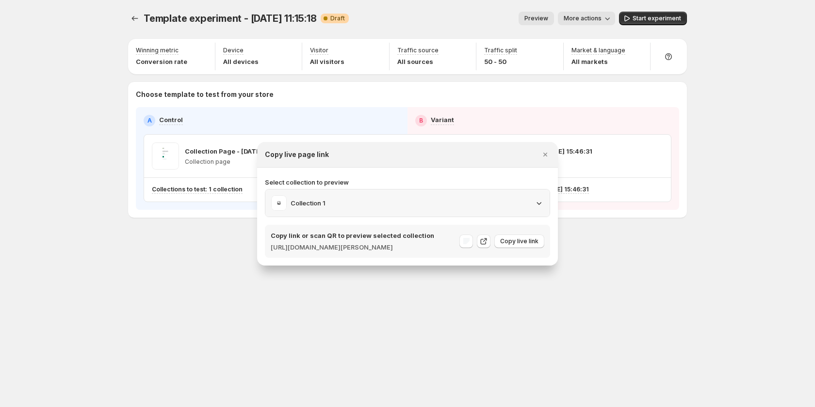
click at [535, 198] on icon ":r8f:" at bounding box center [539, 203] width 10 height 10
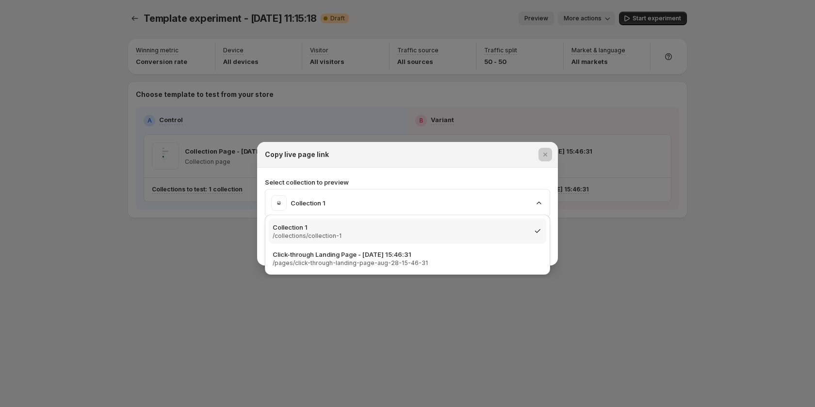
click at [634, 236] on div at bounding box center [407, 203] width 815 height 407
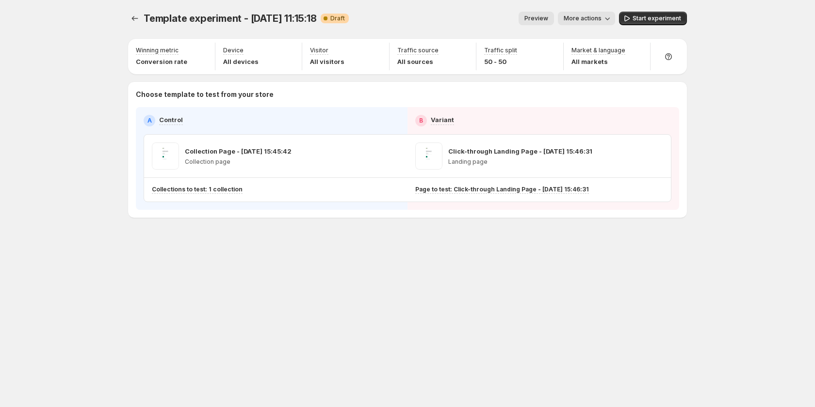
click at [601, 21] on span "More actions" at bounding box center [582, 19] width 38 height 8
click at [493, 267] on div "Template experiment - Aug 29, 11:15:18. This page is ready Template experiment …" at bounding box center [407, 135] width 582 height 270
click at [641, 16] on span "Start experiment" at bounding box center [656, 19] width 48 height 8
click at [373, 155] on icon "button" at bounding box center [375, 156] width 10 height 10
click at [203, 51] on icon "button" at bounding box center [202, 52] width 10 height 10
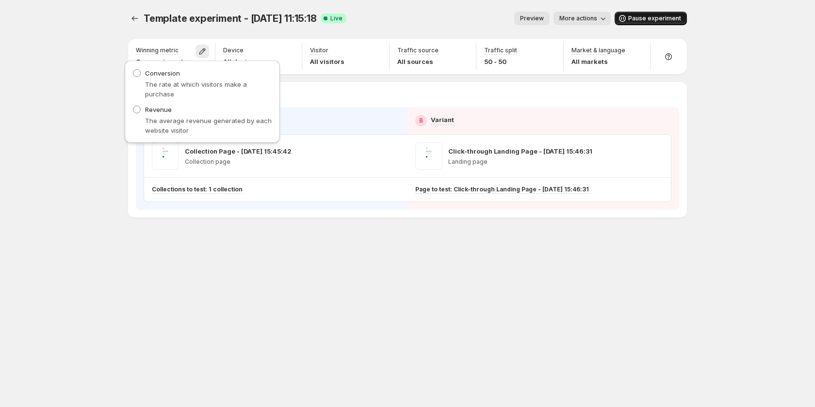
click at [263, 243] on div "Template experiment - Aug 29, 11:15:18. This page is ready Template experiment …" at bounding box center [407, 135] width 582 height 270
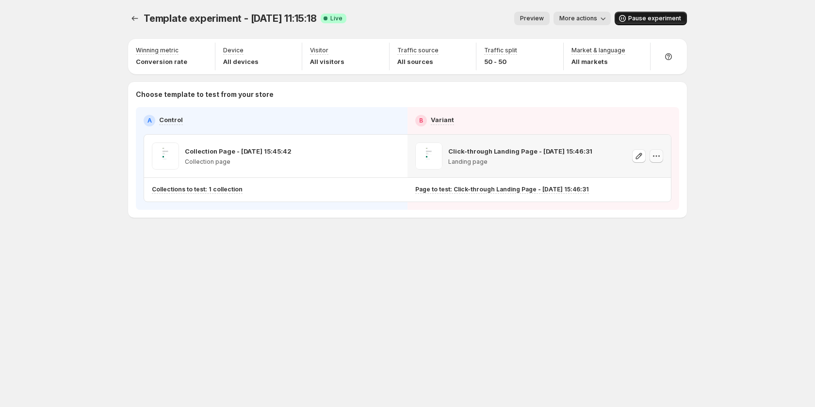
click at [654, 158] on icon "button" at bounding box center [656, 156] width 10 height 10
click at [514, 243] on div "Template experiment - Aug 29, 11:15:18. This page is ready Template experiment …" at bounding box center [407, 135] width 582 height 270
click at [593, 17] on span "More actions" at bounding box center [578, 19] width 38 height 8
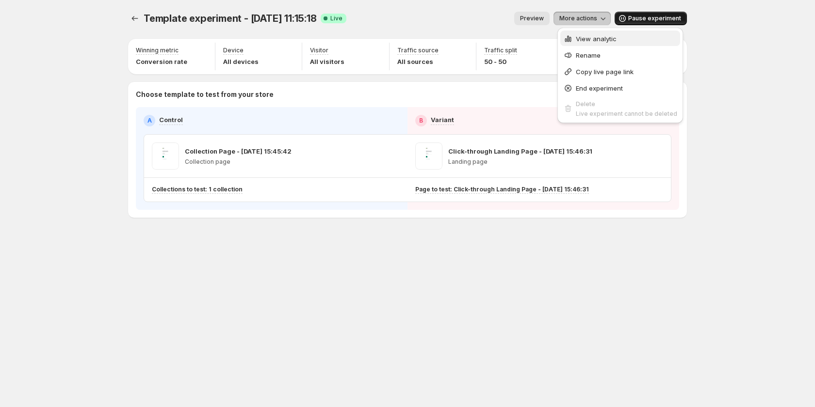
click at [589, 40] on span "View analytic" at bounding box center [596, 39] width 41 height 8
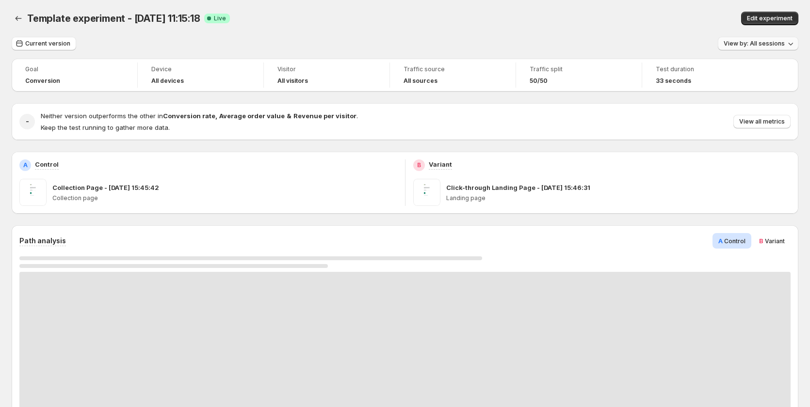
click at [775, 41] on span "View by: All sessions" at bounding box center [753, 44] width 61 height 8
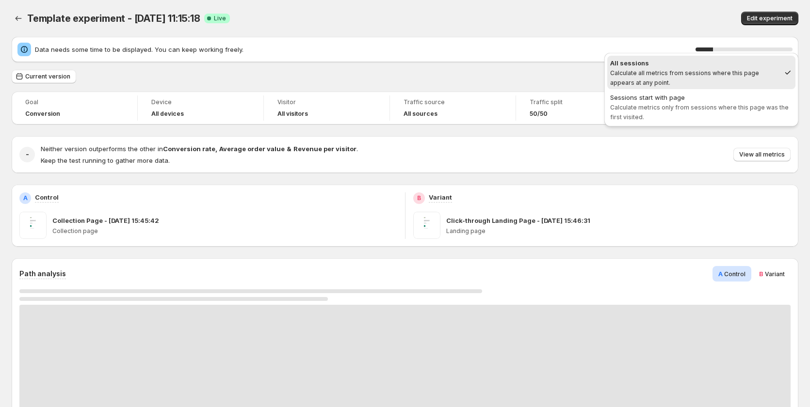
click at [526, 18] on div "Edit experiment" at bounding box center [642, 19] width 311 height 14
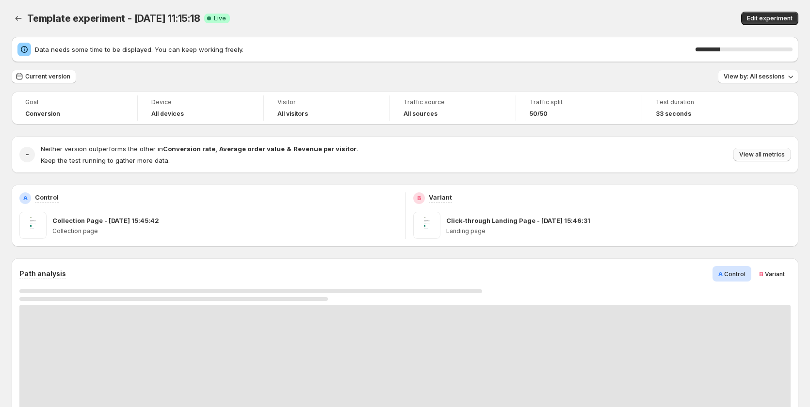
click at [779, 157] on span "View all metrics" at bounding box center [762, 155] width 46 height 8
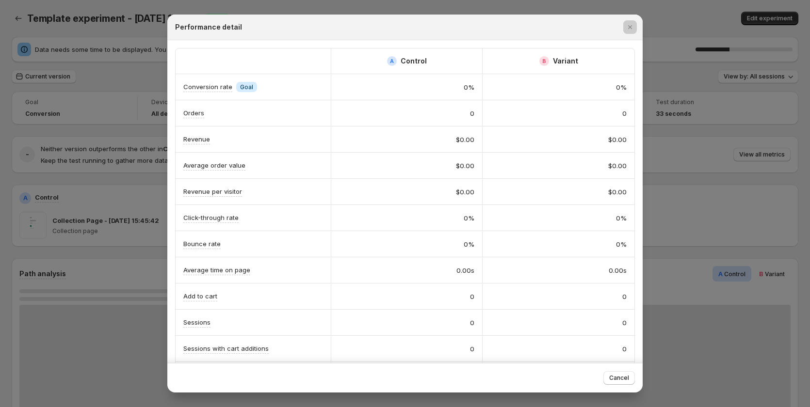
click at [806, 106] on div at bounding box center [405, 203] width 810 height 407
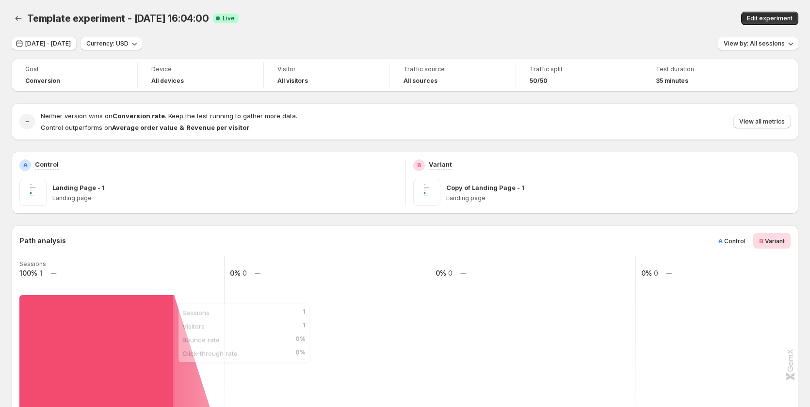
scroll to position [242, 0]
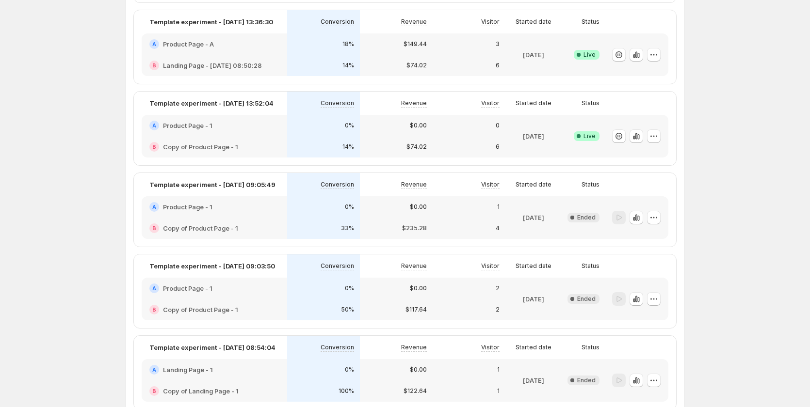
scroll to position [436, 0]
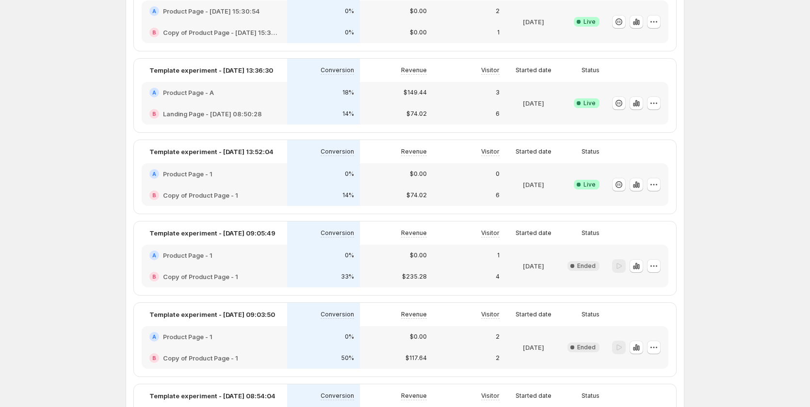
click at [298, 109] on div "14%" at bounding box center [323, 113] width 73 height 21
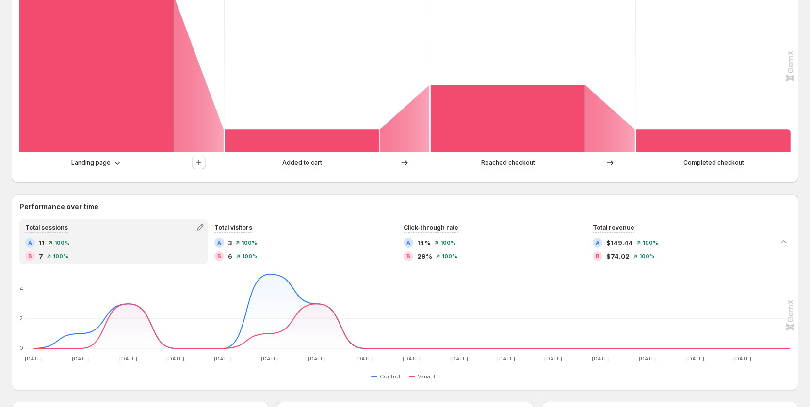
scroll to position [582, 0]
